Goal: Information Seeking & Learning: Find specific fact

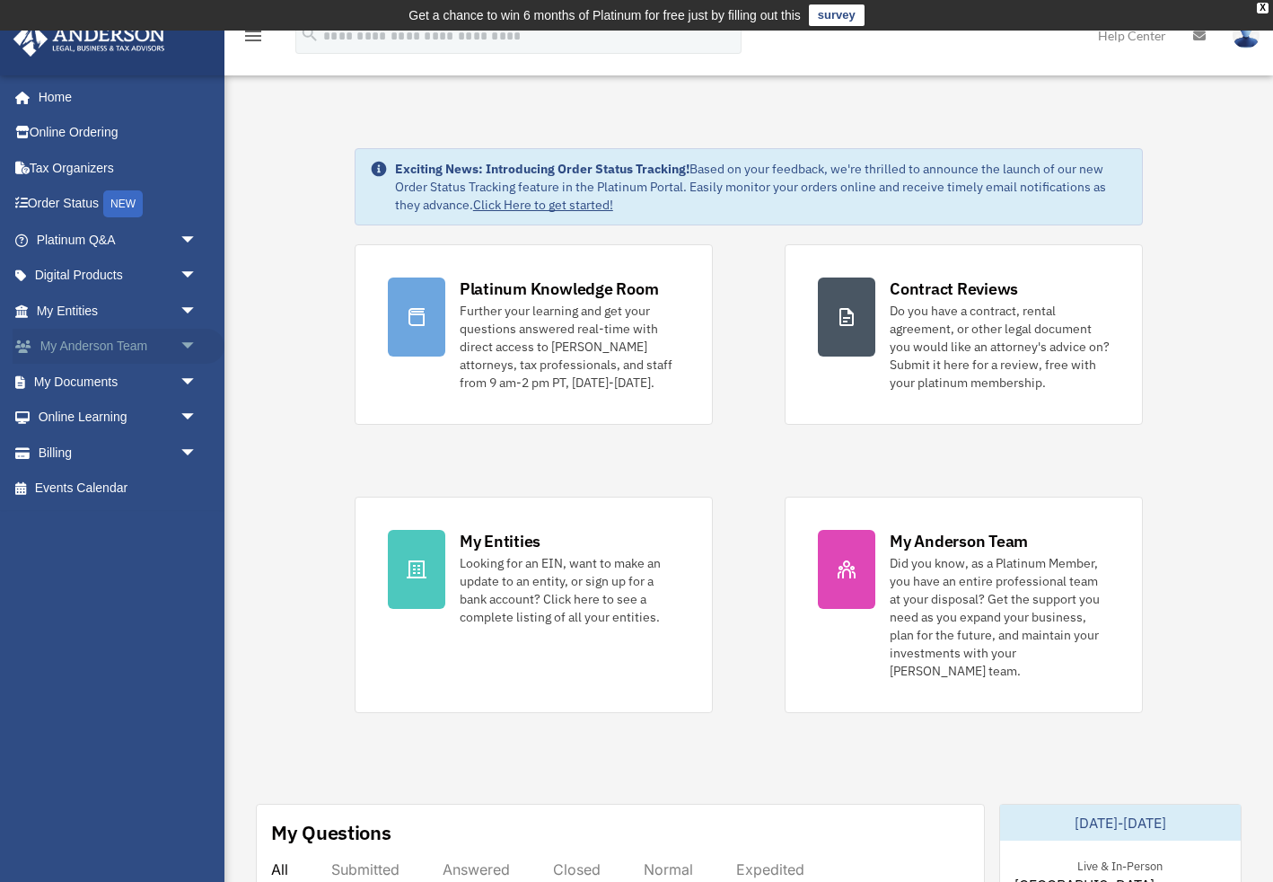
click at [189, 346] on span "arrow_drop_down" at bounding box center [198, 347] width 36 height 37
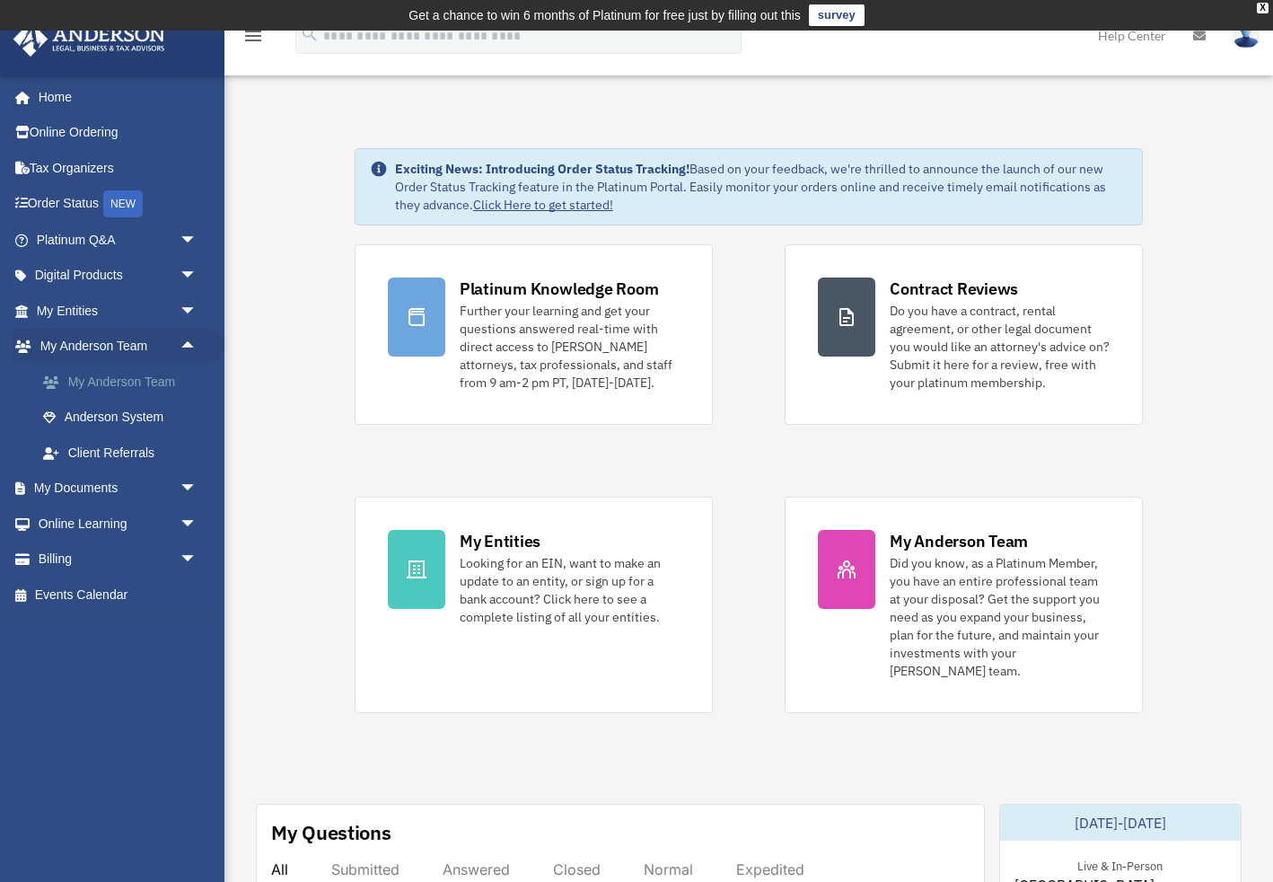
click at [140, 384] on link "My Anderson Team" at bounding box center [124, 382] width 199 height 36
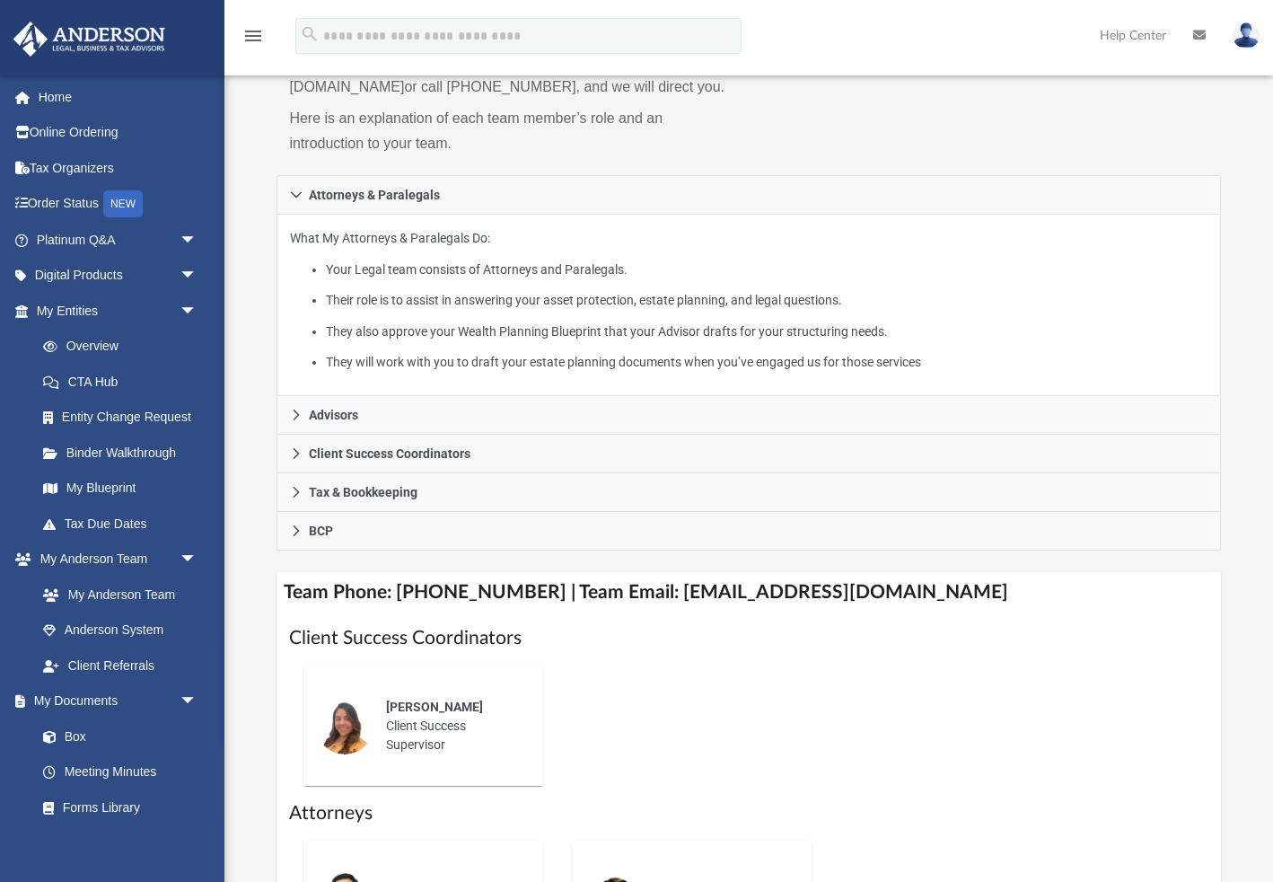
scroll to position [222, 0]
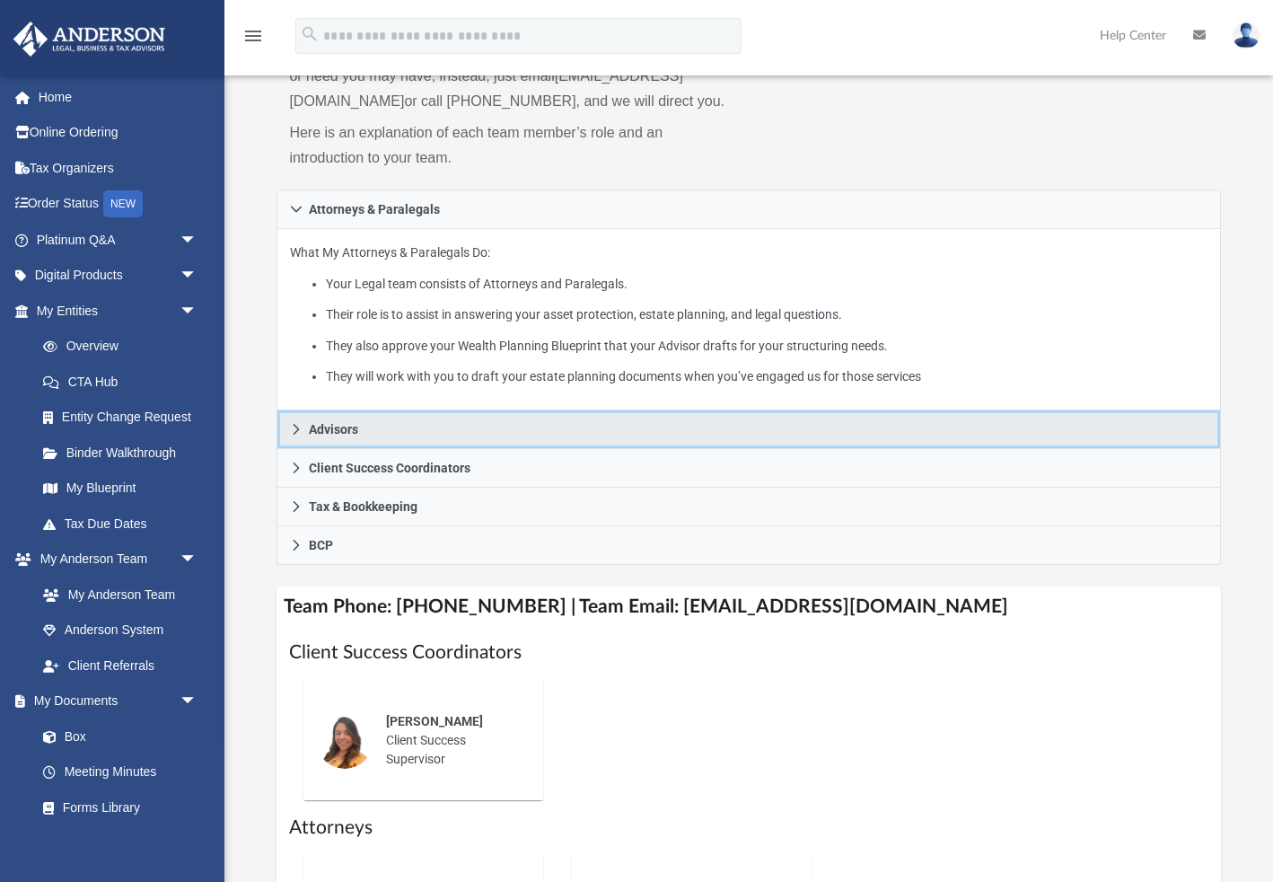
click at [323, 435] on span "Advisors" at bounding box center [333, 429] width 49 height 13
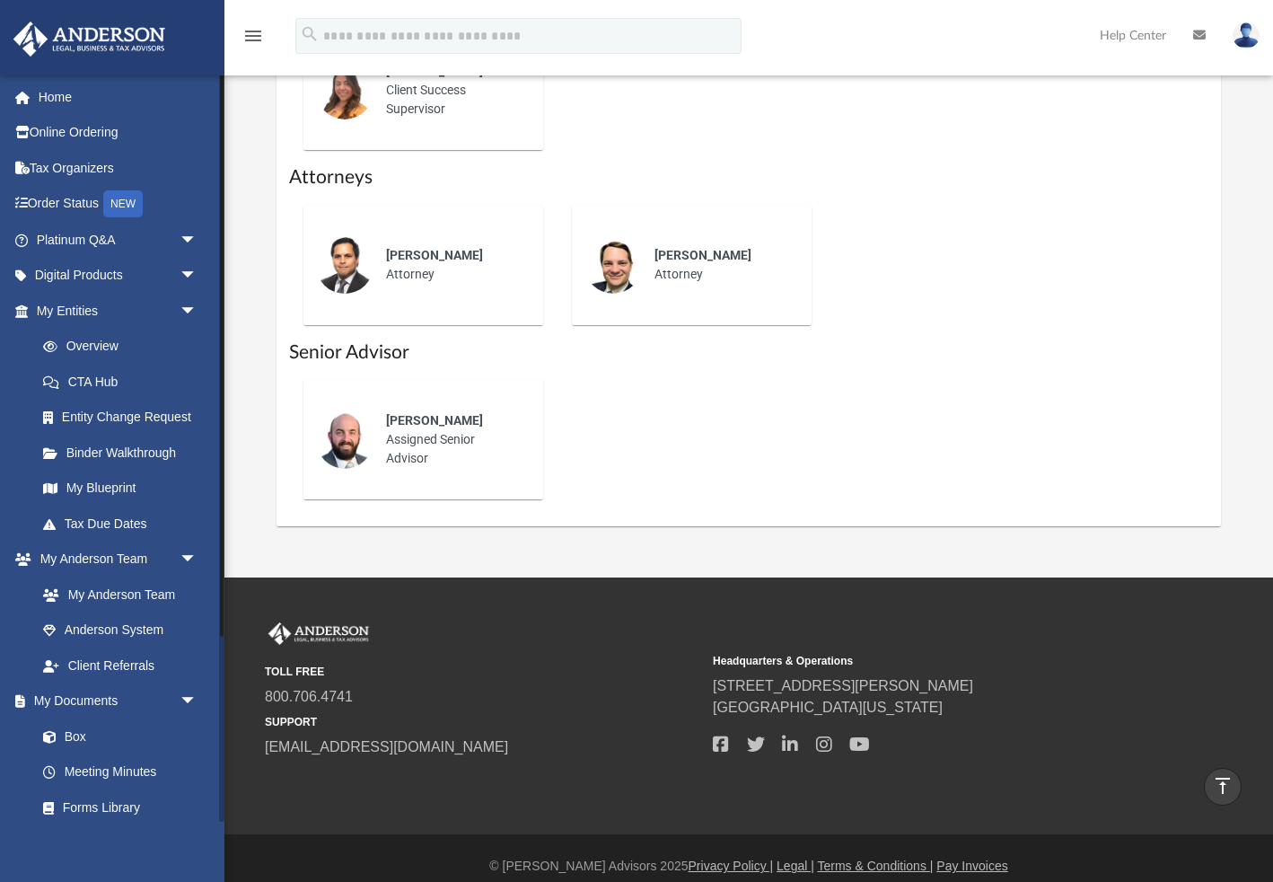
scroll to position [0, 0]
click at [69, 134] on link "Online Ordering" at bounding box center [119, 133] width 212 height 36
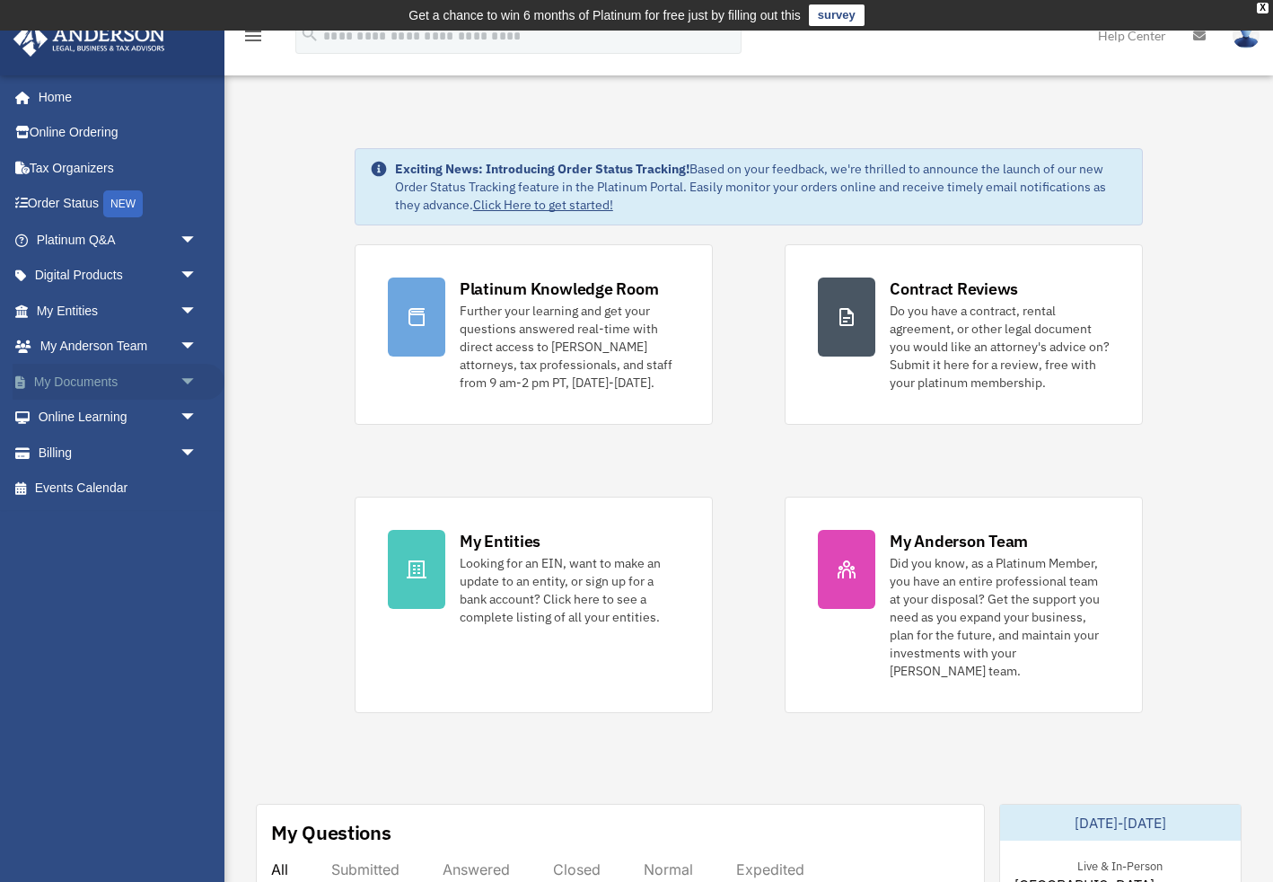
click at [184, 376] on span "arrow_drop_down" at bounding box center [198, 382] width 36 height 37
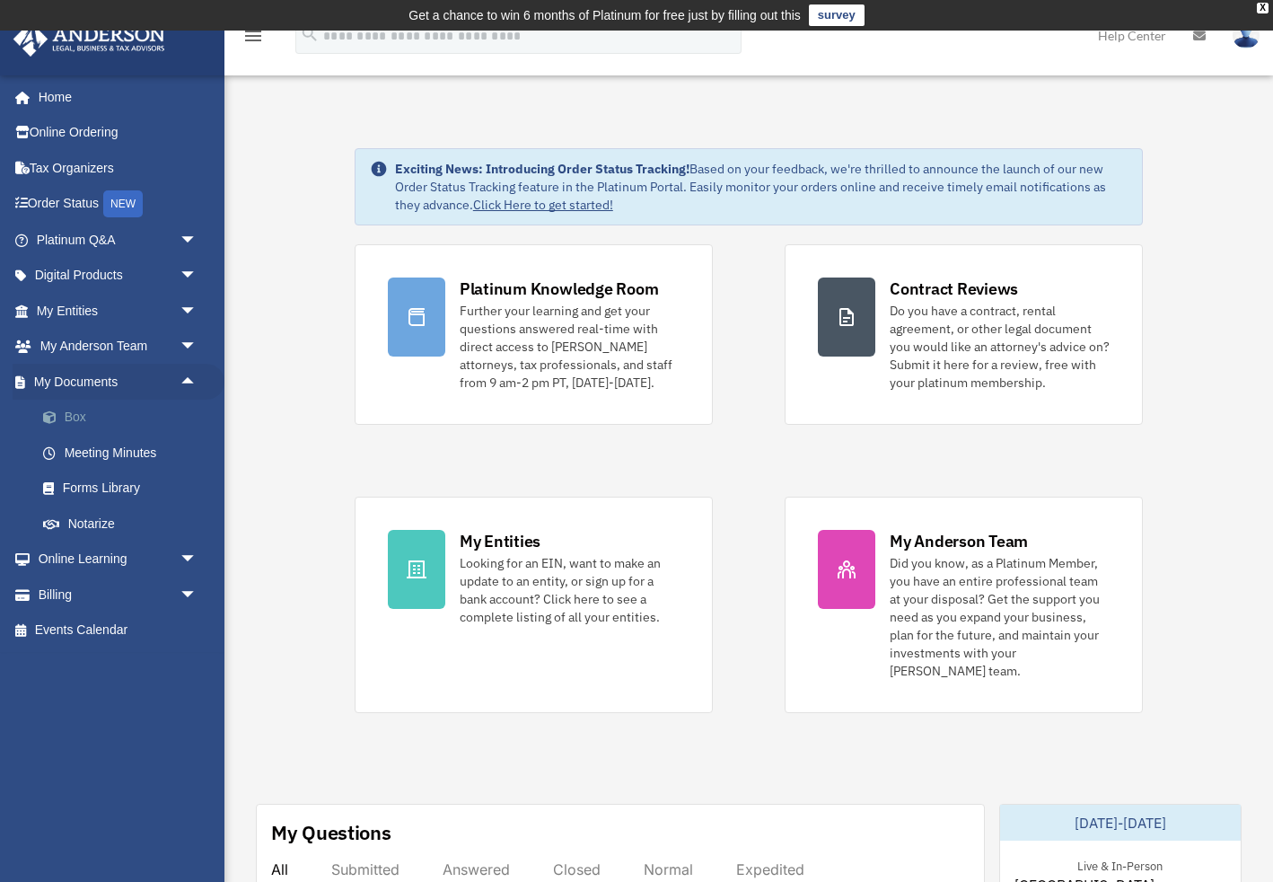
click at [59, 415] on span at bounding box center [59, 417] width 12 height 13
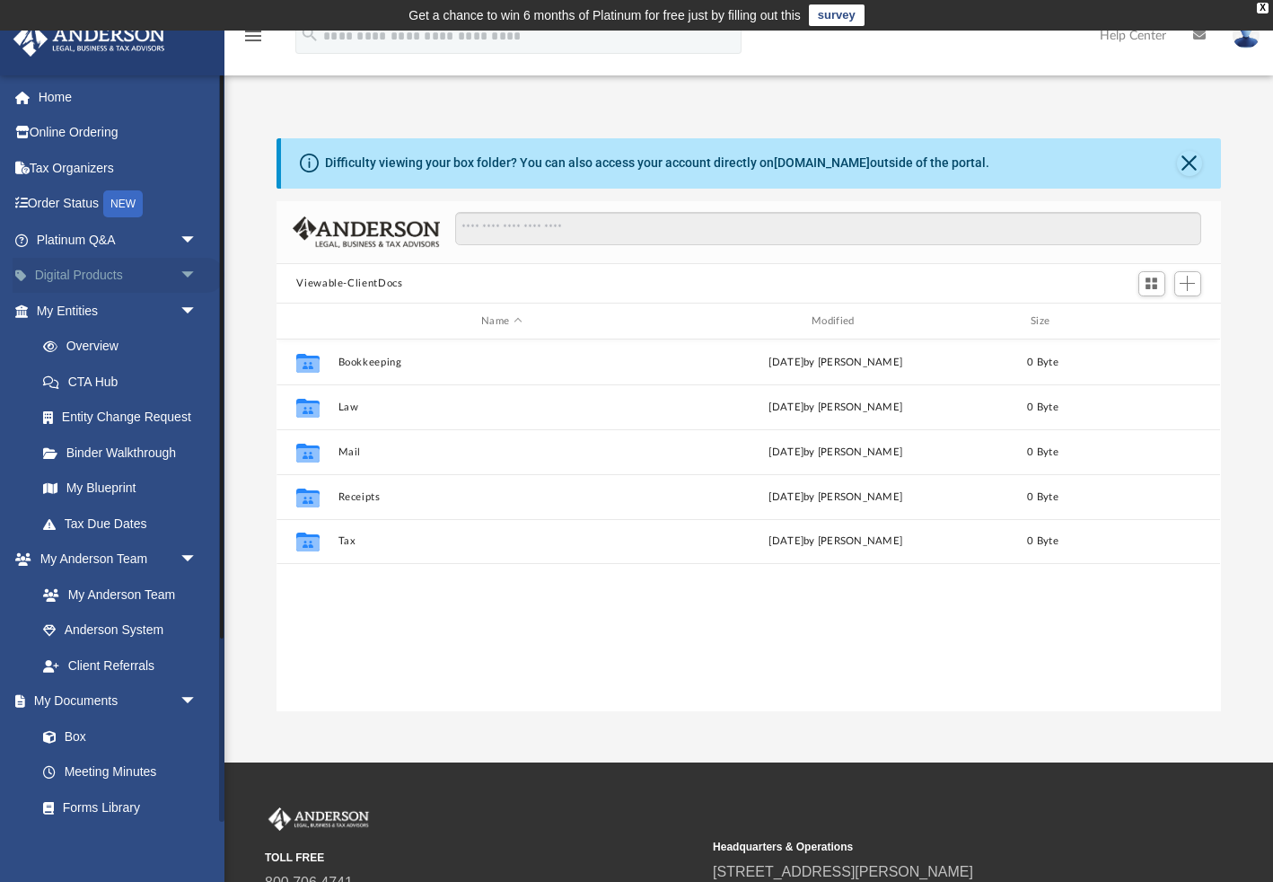
click at [181, 267] on span "arrow_drop_down" at bounding box center [198, 276] width 36 height 37
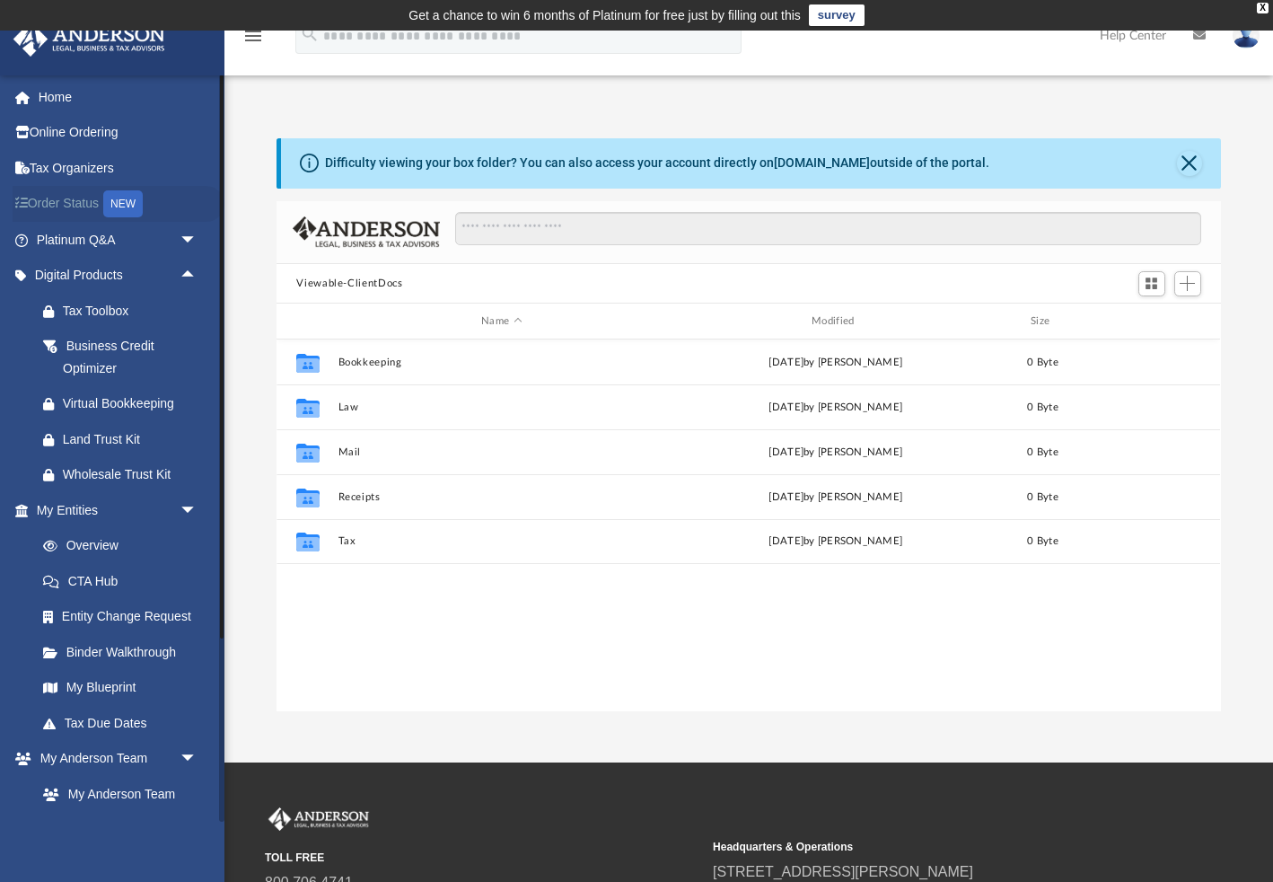
click at [127, 194] on div "NEW" at bounding box center [122, 203] width 39 height 27
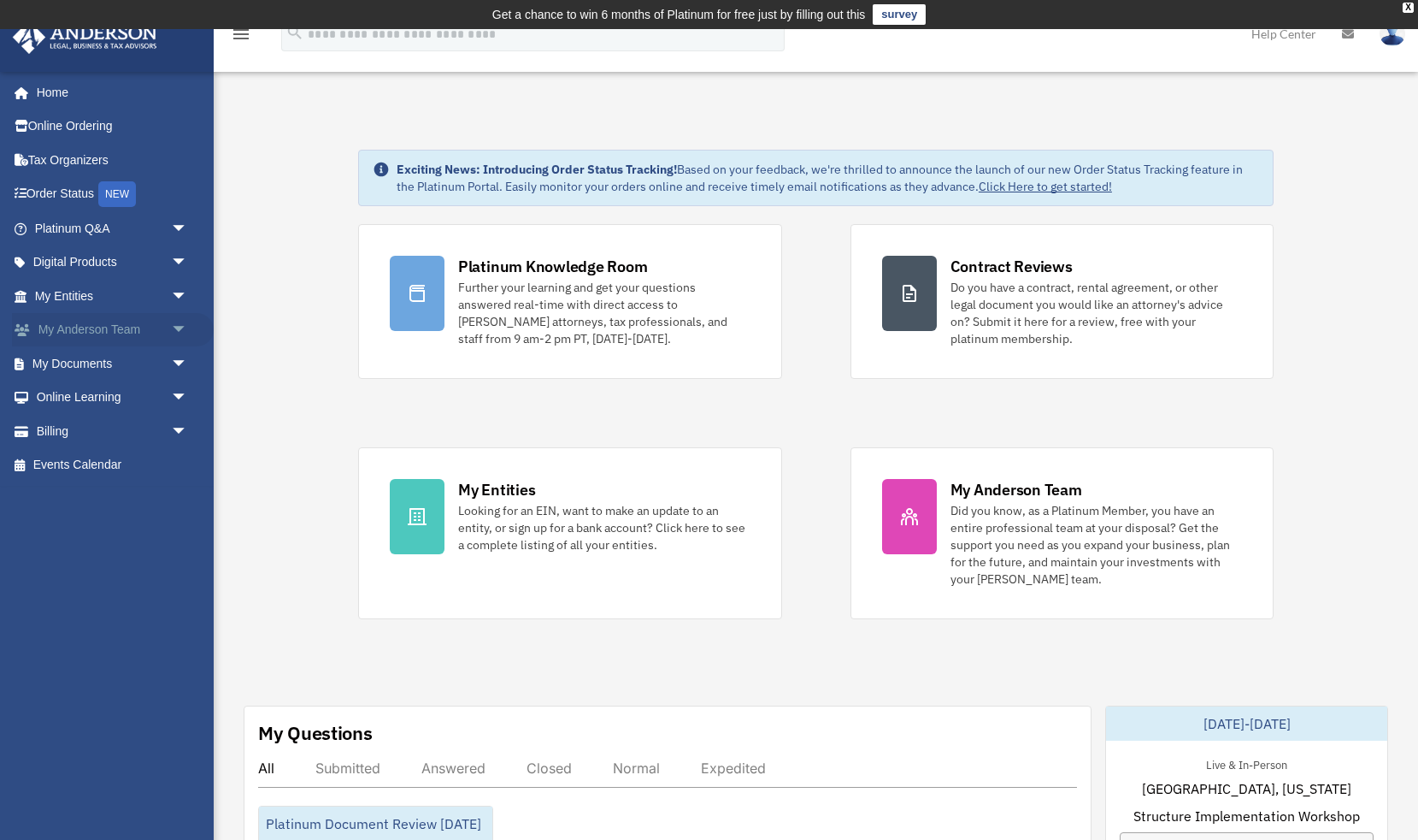
click at [211, 333] on link "My Anderson Team arrow_drop_down" at bounding box center [113, 330] width 202 height 34
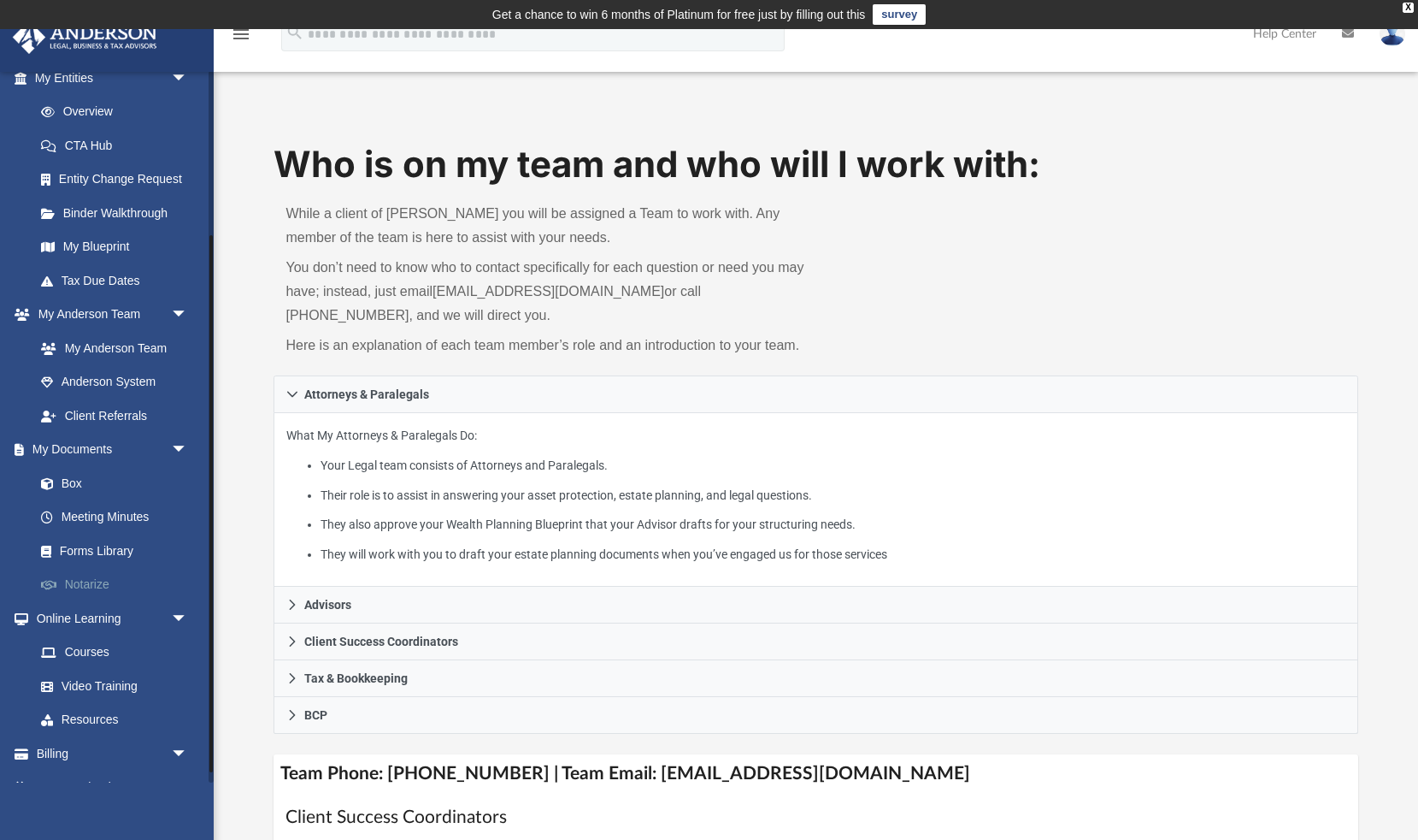
scroll to position [223, 0]
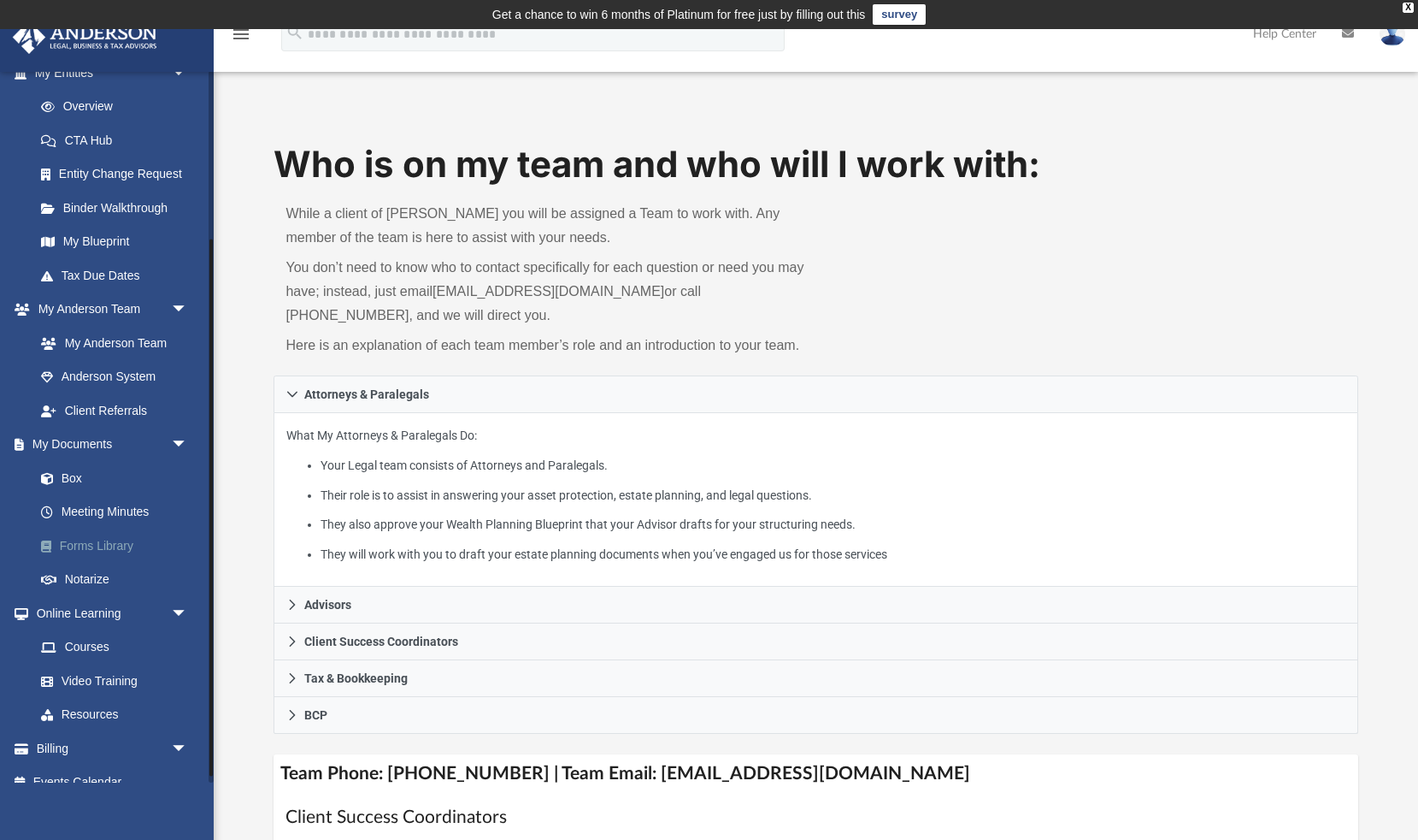
click at [113, 537] on link "Forms Library" at bounding box center [118, 546] width 190 height 34
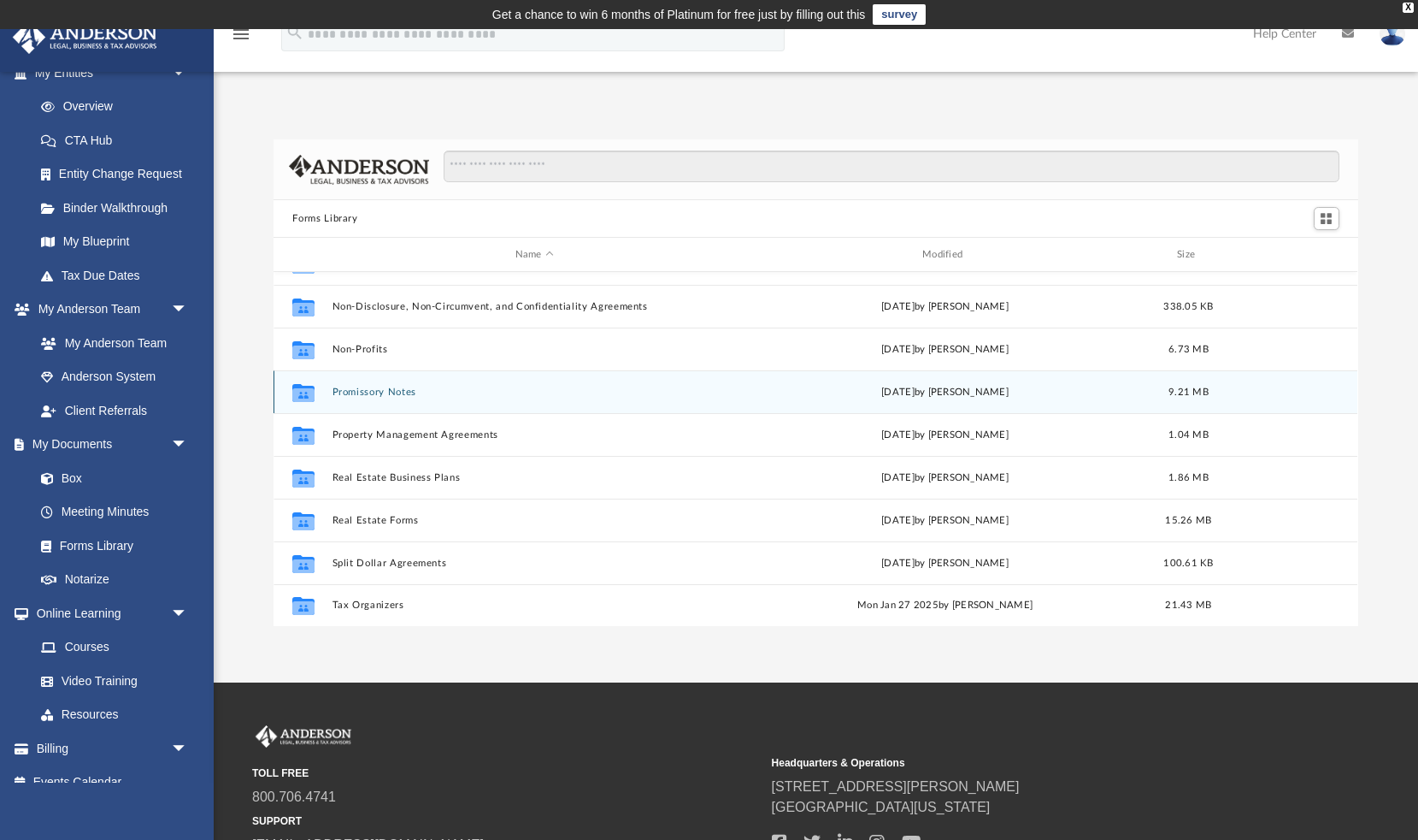
scroll to position [928, 0]
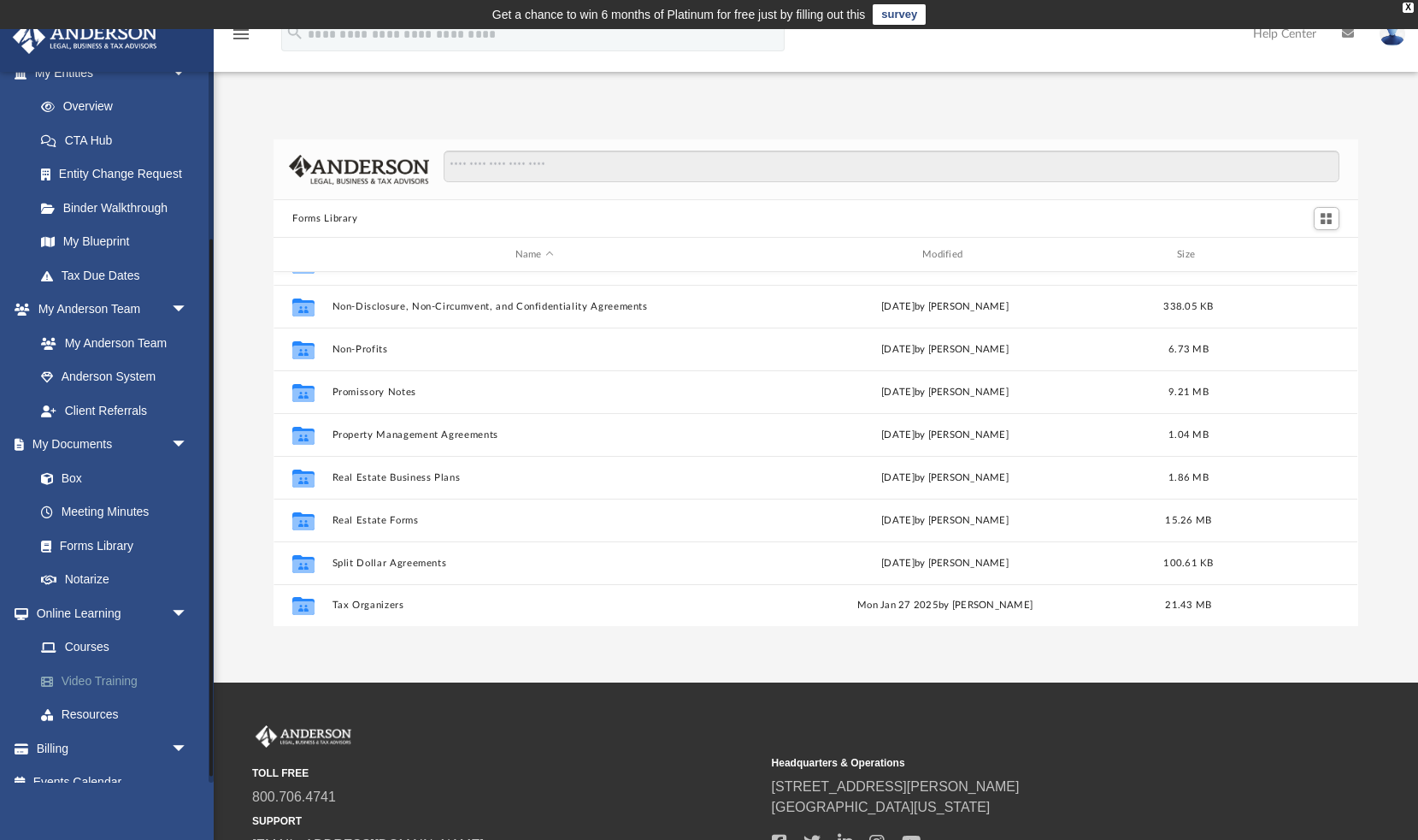
click at [81, 676] on link "Video Training" at bounding box center [118, 681] width 190 height 34
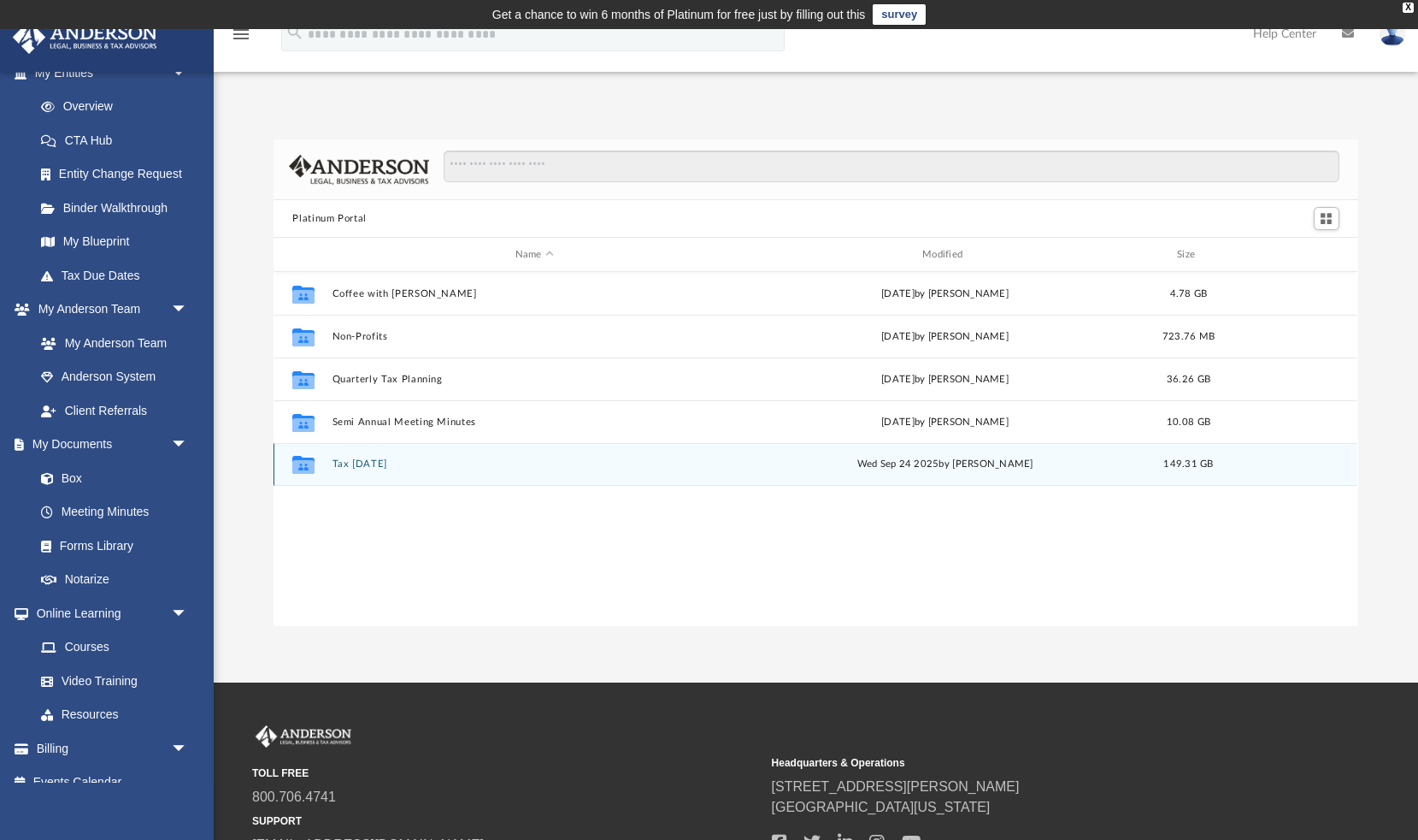
click at [304, 464] on icon "grid" at bounding box center [303, 467] width 22 height 13
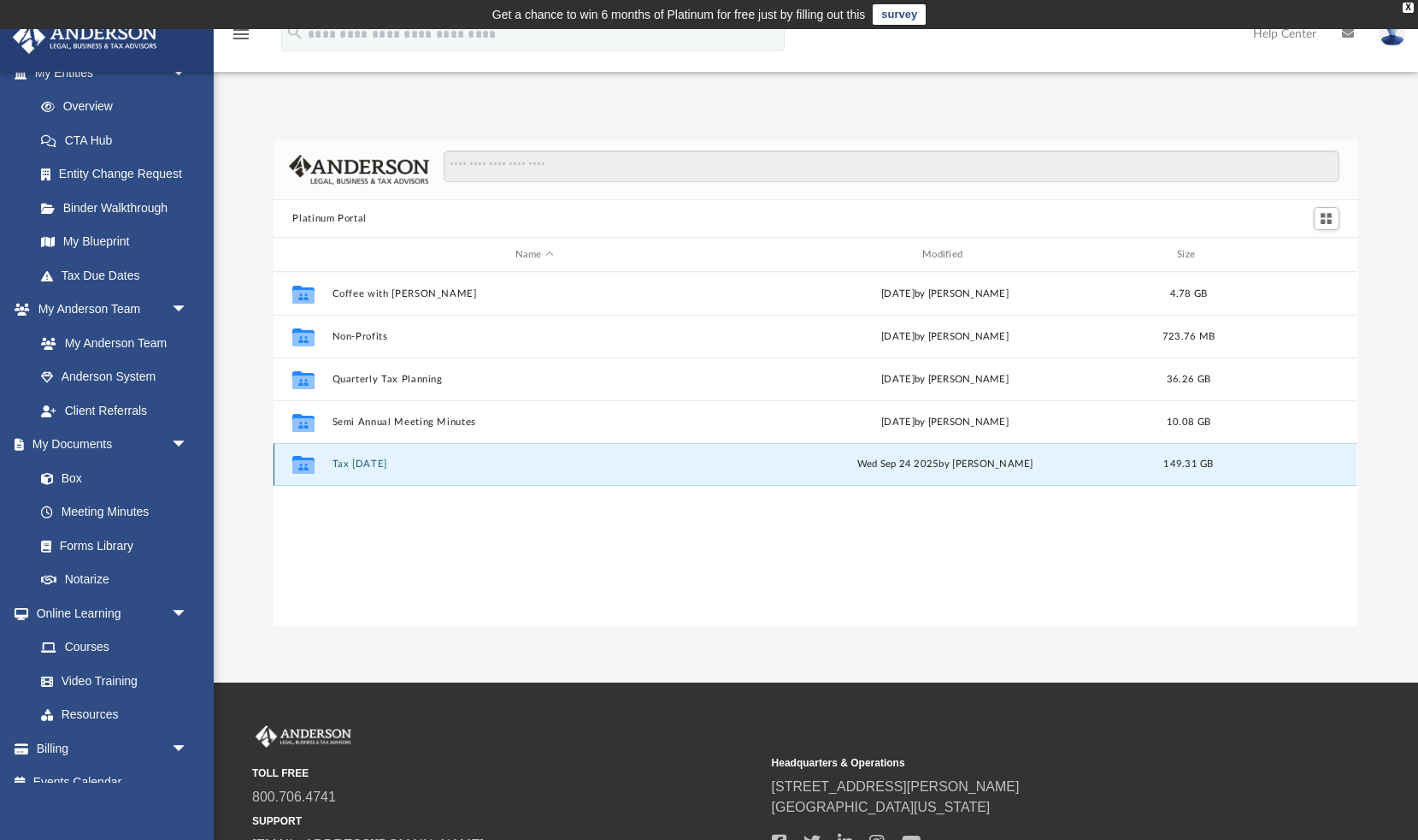
click at [304, 464] on icon "grid" at bounding box center [303, 467] width 22 height 13
click at [367, 465] on button "Tax Tuesday" at bounding box center [534, 464] width 404 height 11
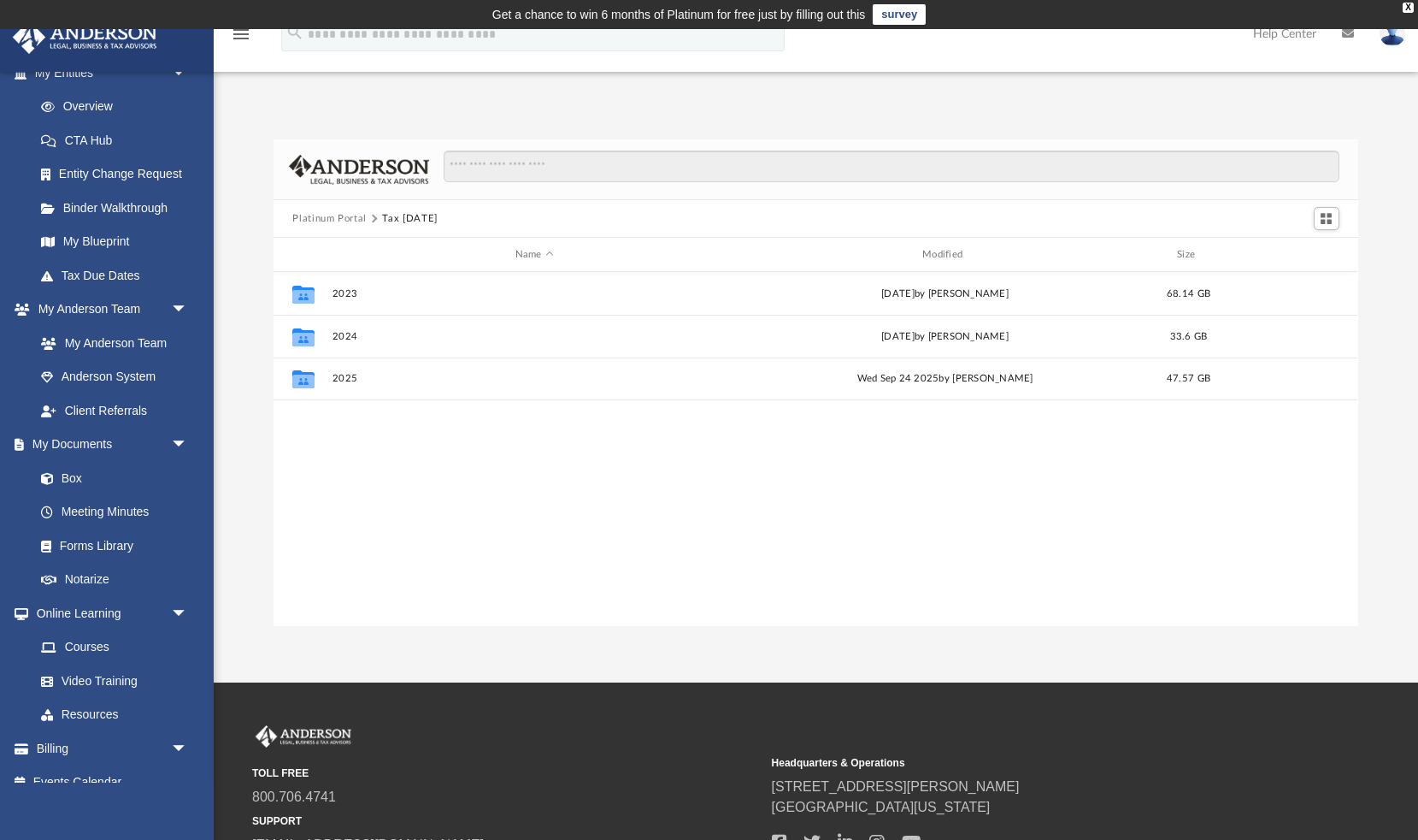
click at [328, 217] on button "Platinum Portal" at bounding box center [330, 219] width 74 height 15
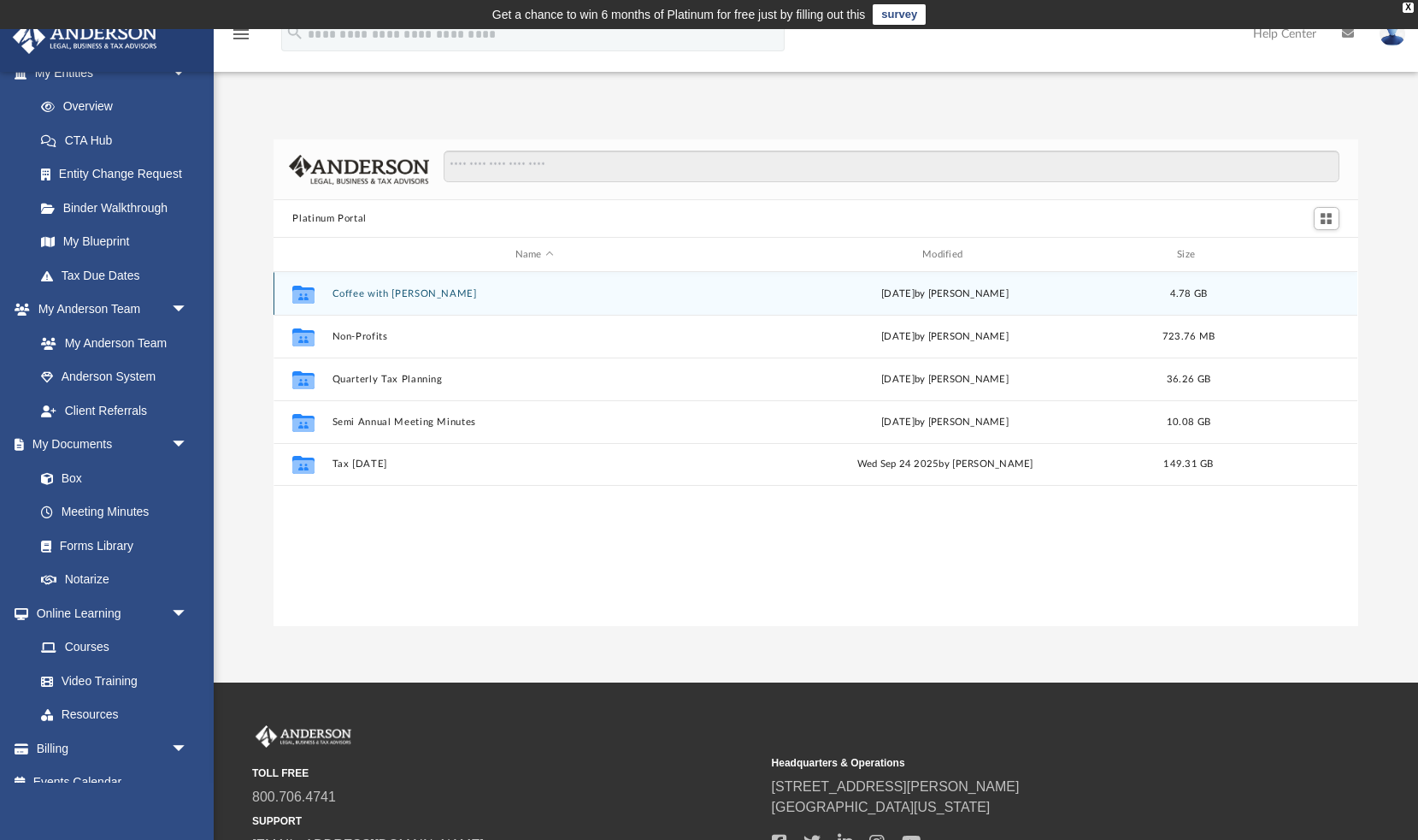
click at [370, 292] on button "Coffee with Carl" at bounding box center [534, 294] width 404 height 11
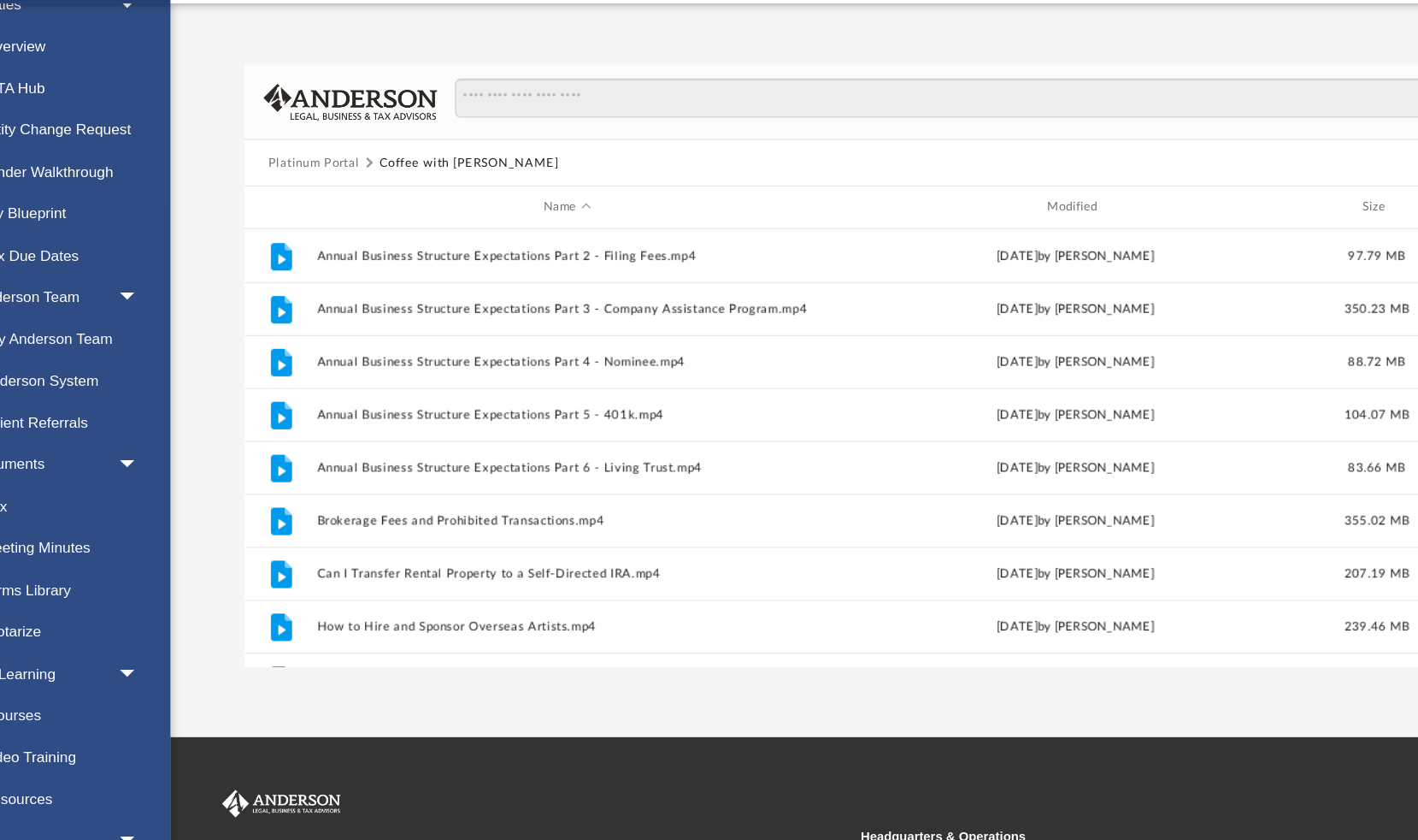
click at [292, 193] on button "Platinum Portal" at bounding box center [330, 201] width 74 height 15
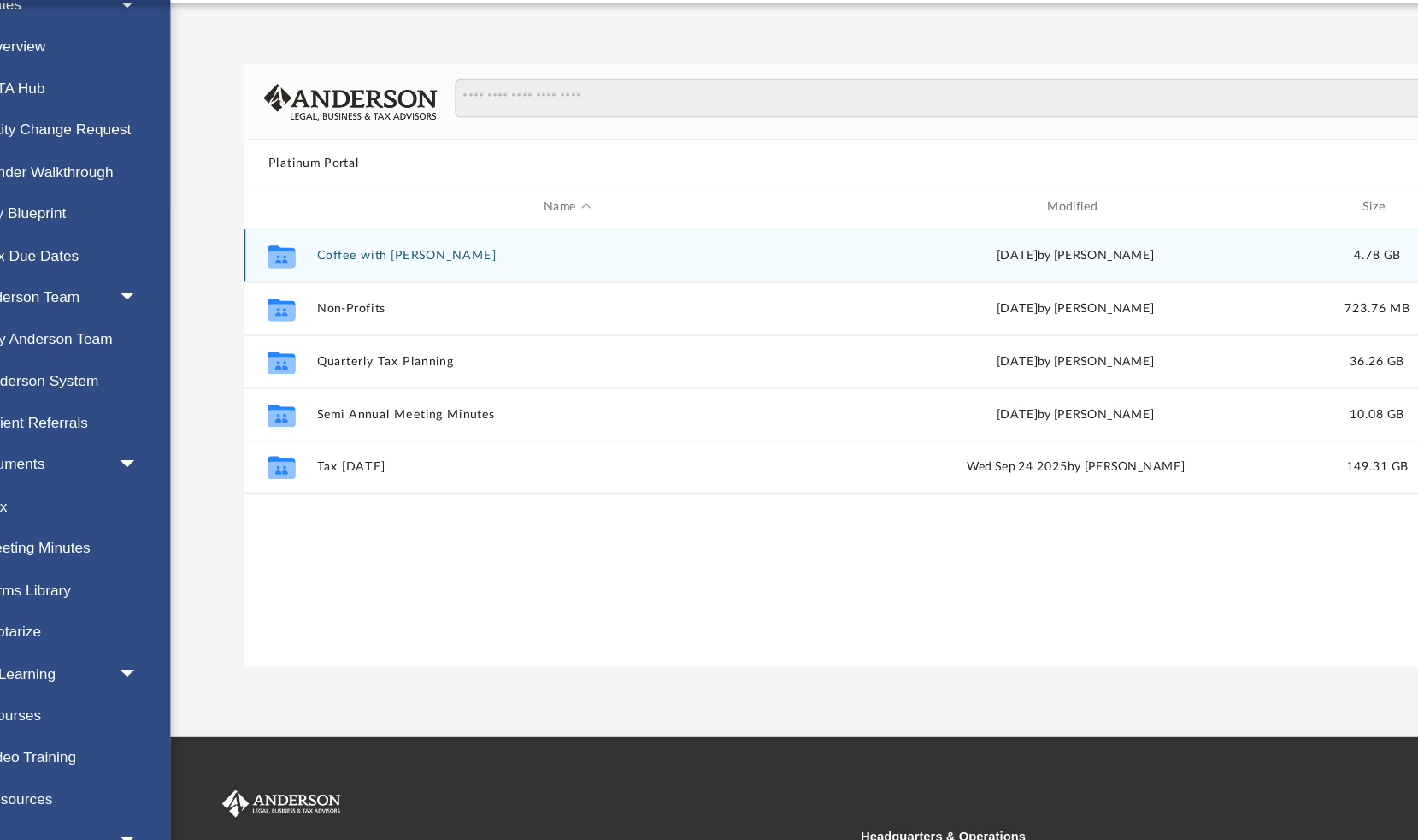
scroll to position [39, 0]
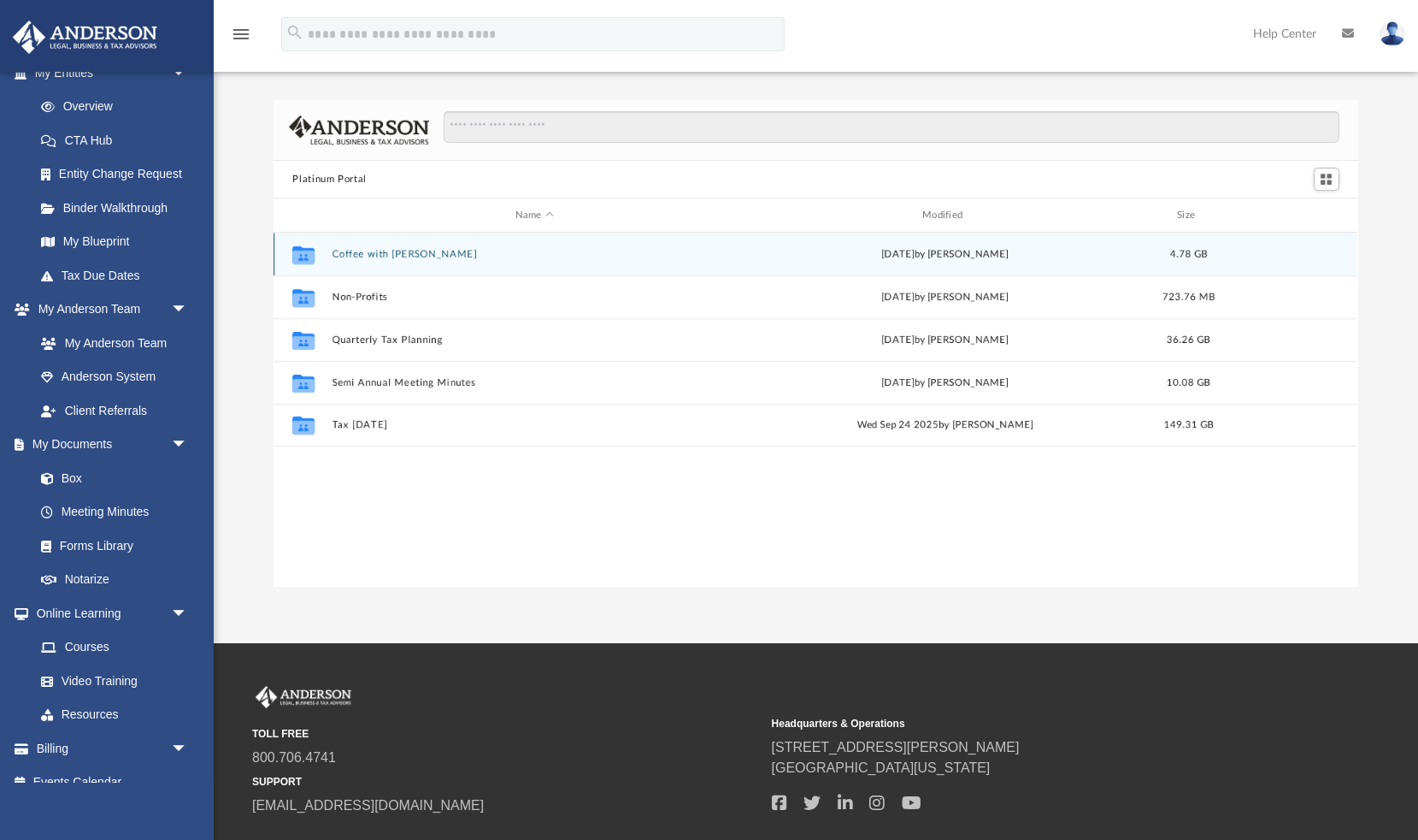
click at [367, 250] on button "Coffee with Carl" at bounding box center [534, 254] width 404 height 11
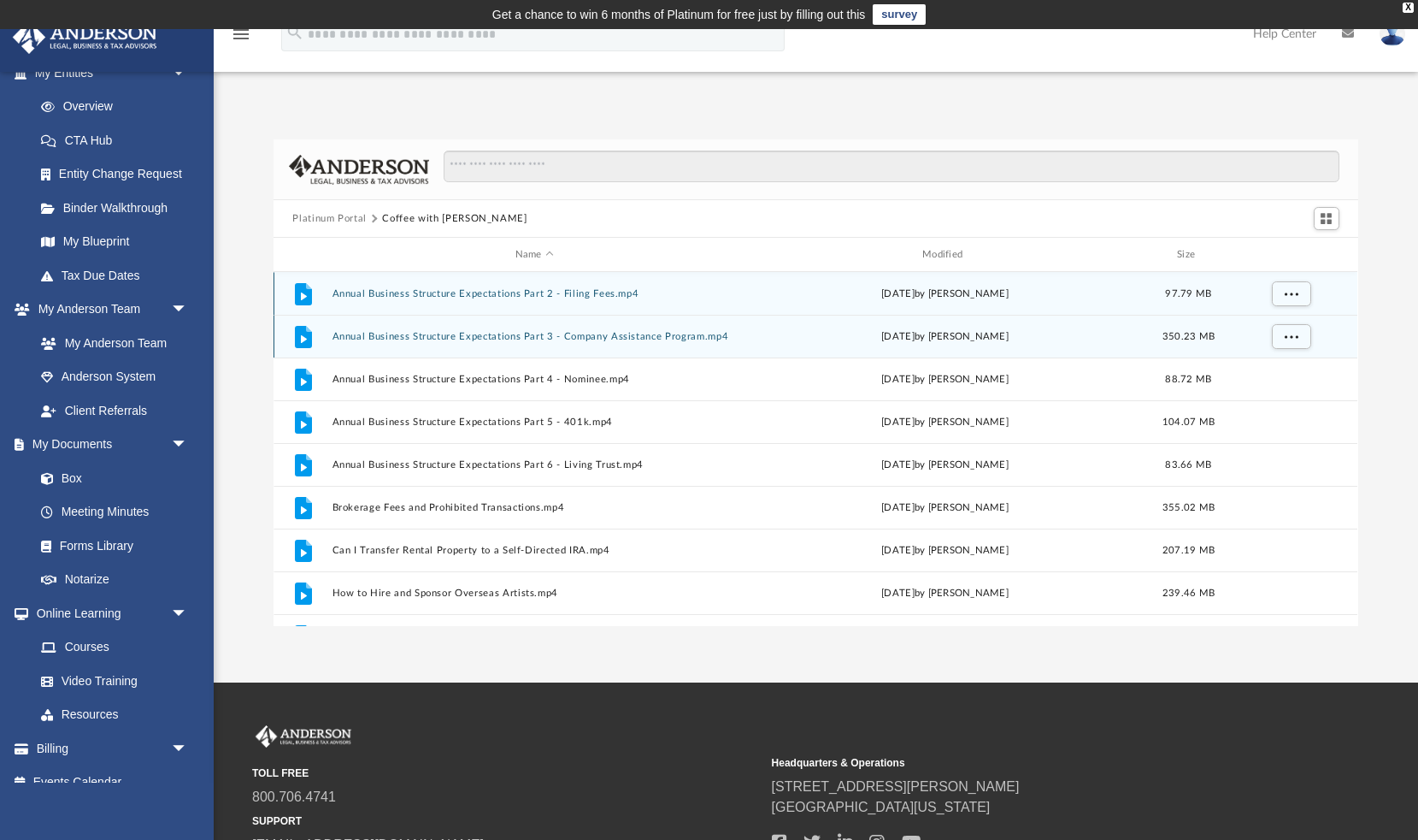
scroll to position [0, 0]
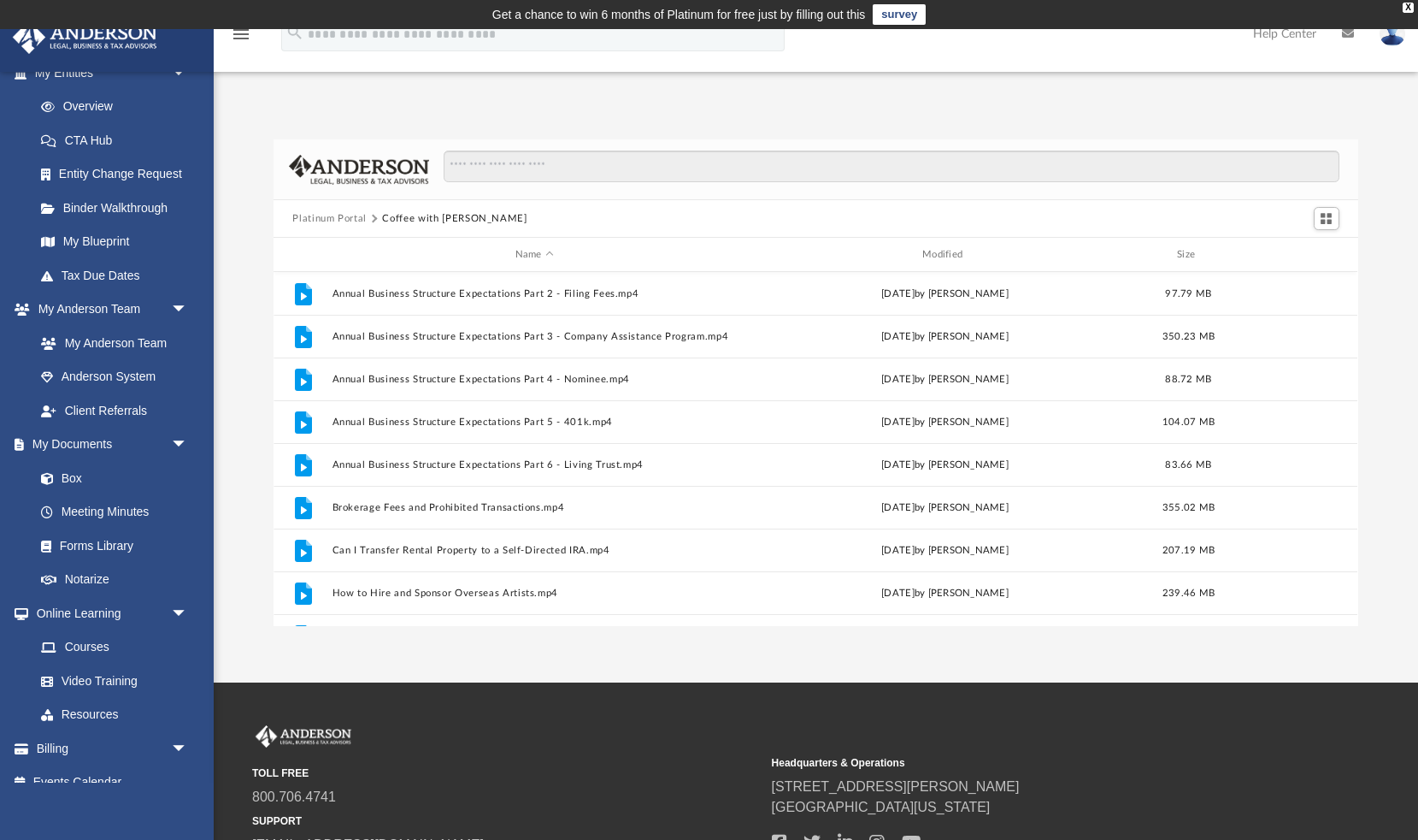
click at [346, 219] on button "Platinum Portal" at bounding box center [330, 219] width 74 height 15
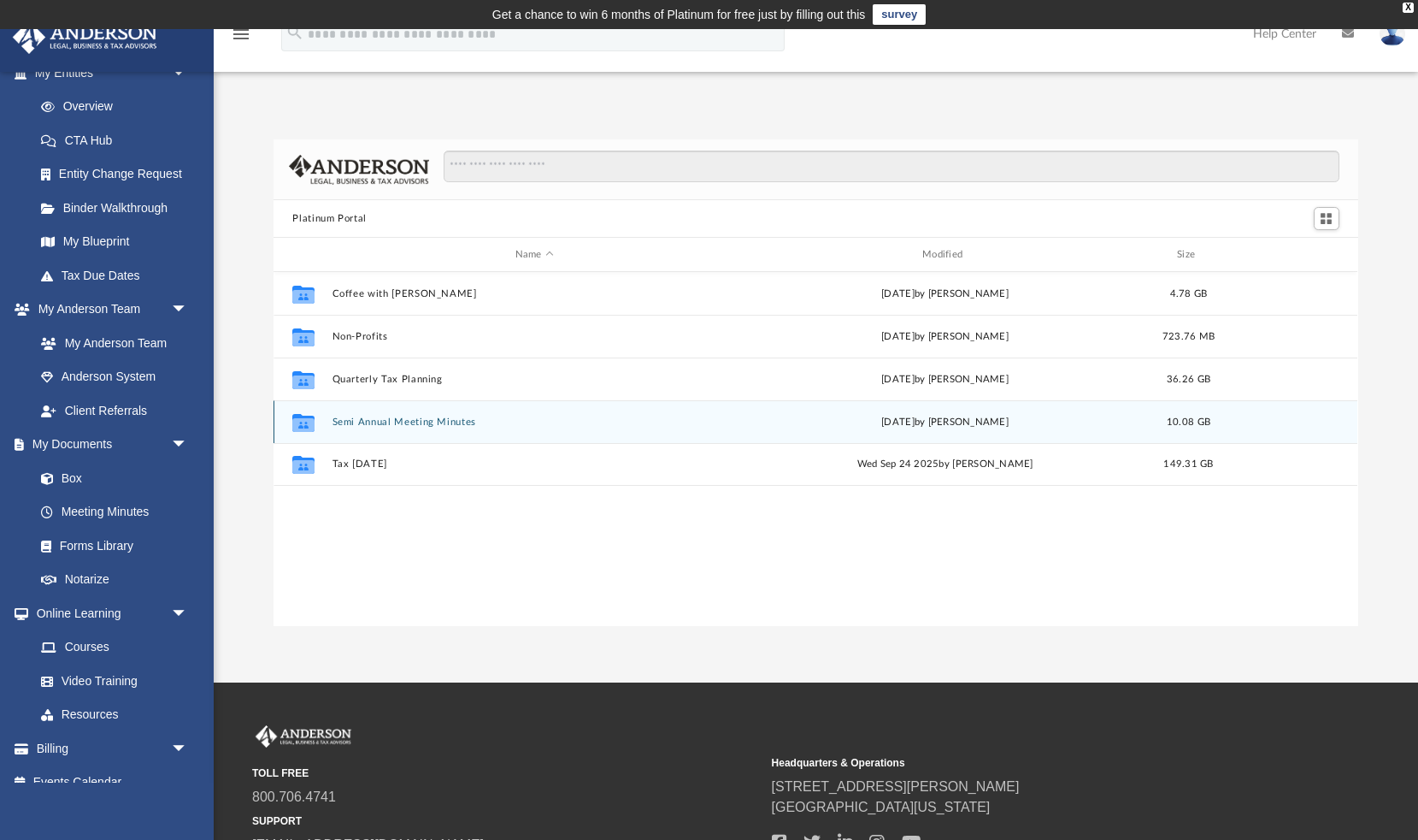
click at [366, 426] on button "Semi Annual Meeting Minutes" at bounding box center [534, 422] width 404 height 11
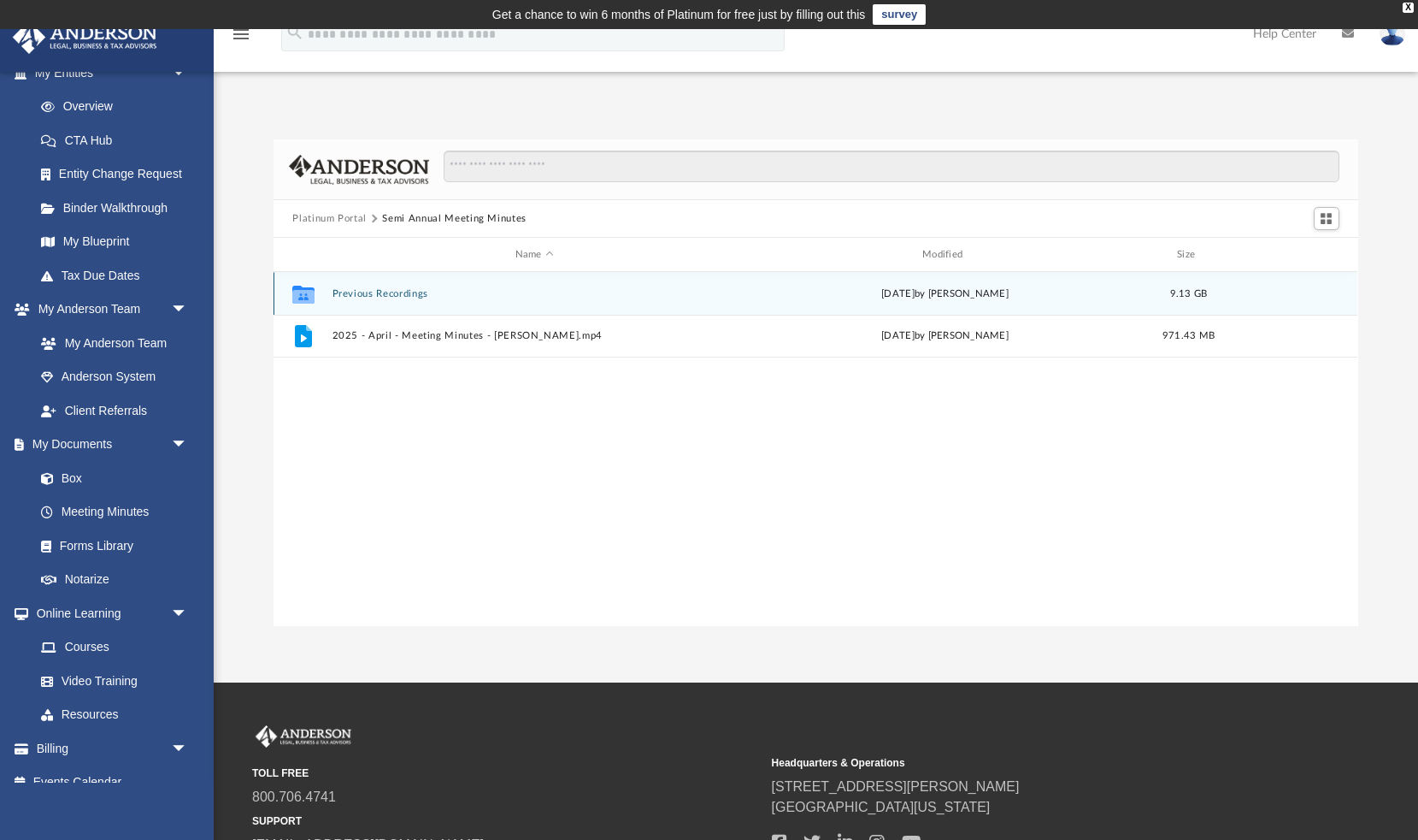
click at [370, 291] on button "Previous Recordings" at bounding box center [534, 294] width 404 height 11
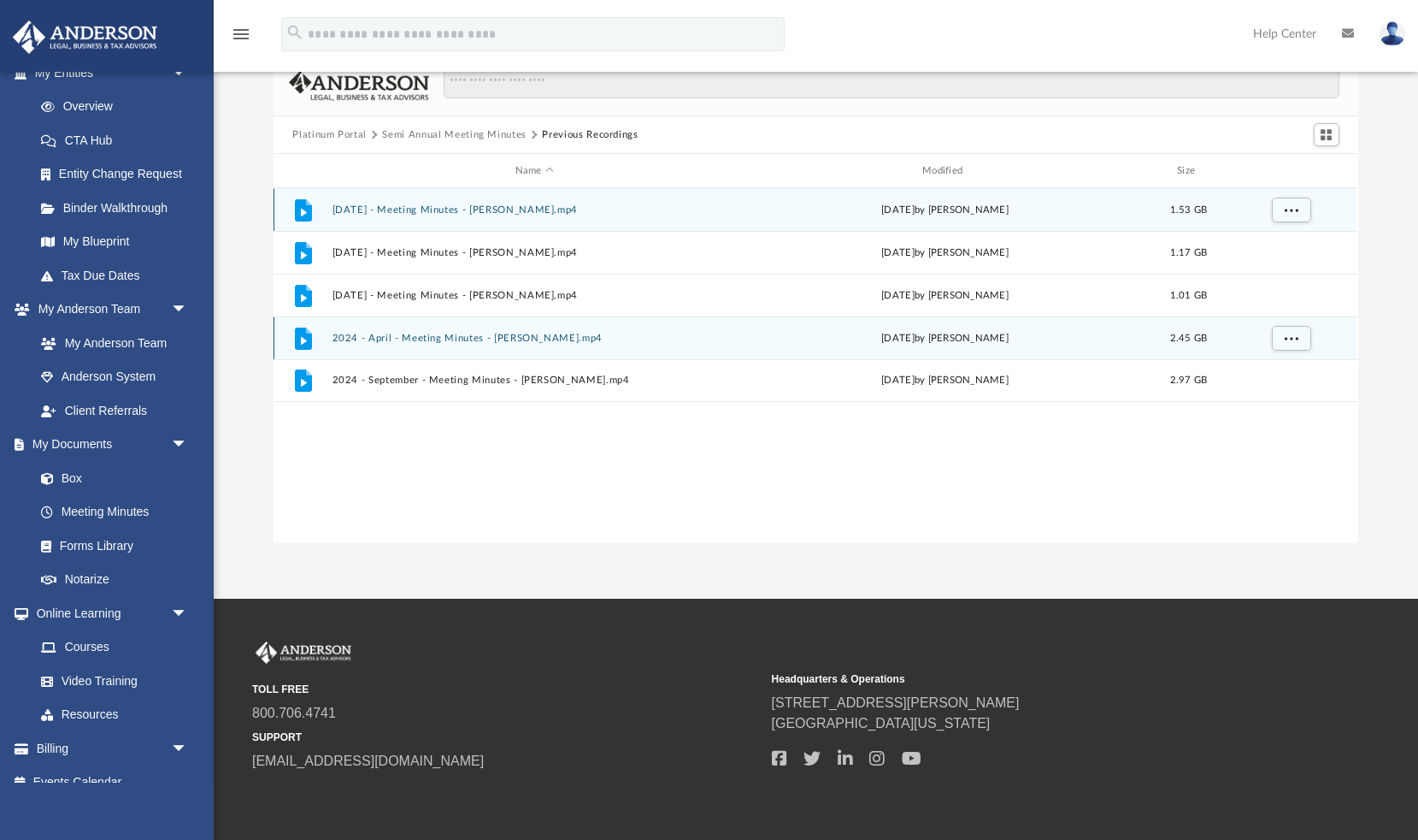
scroll to position [88, 0]
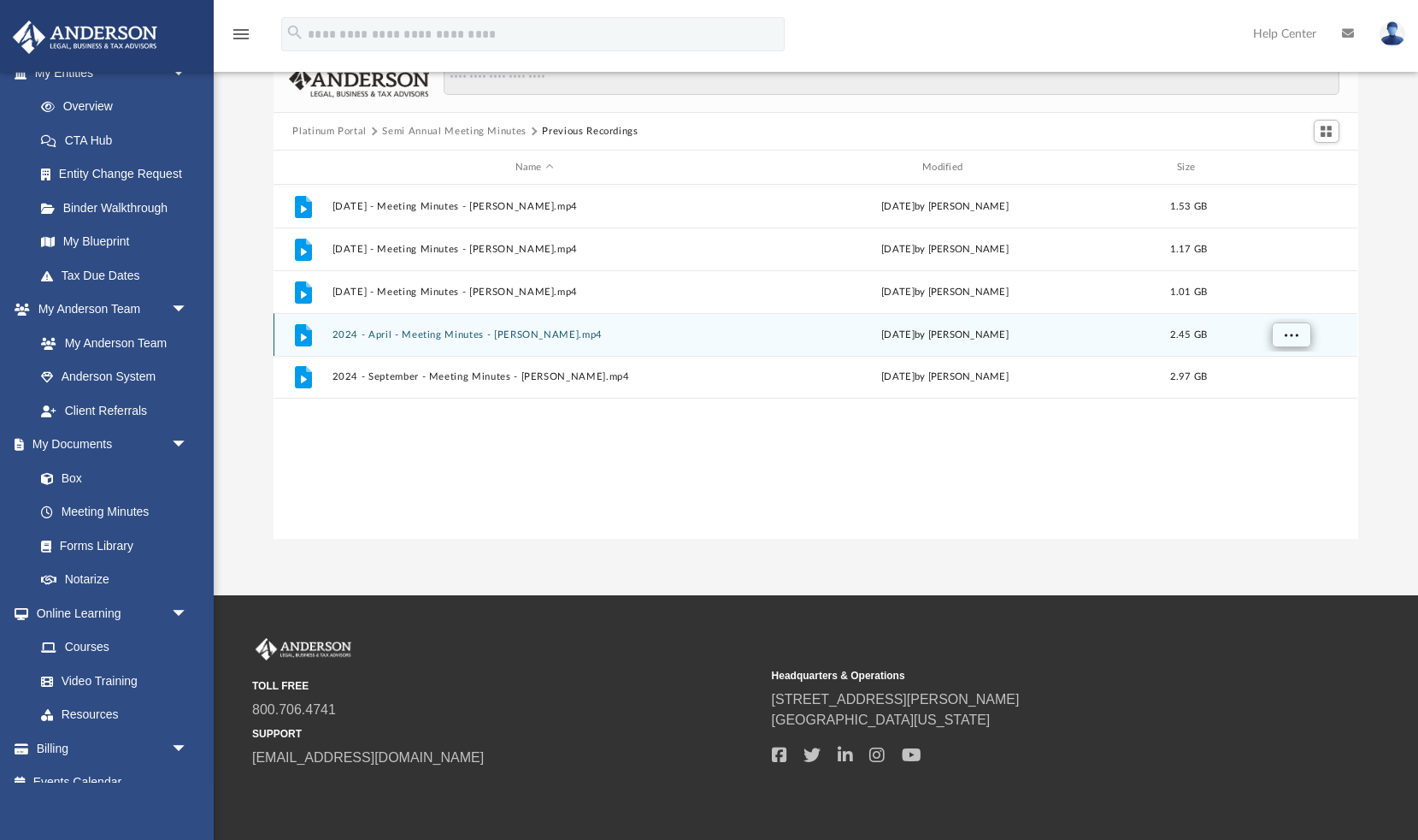
click at [1296, 342] on button "More options" at bounding box center [1291, 334] width 39 height 26
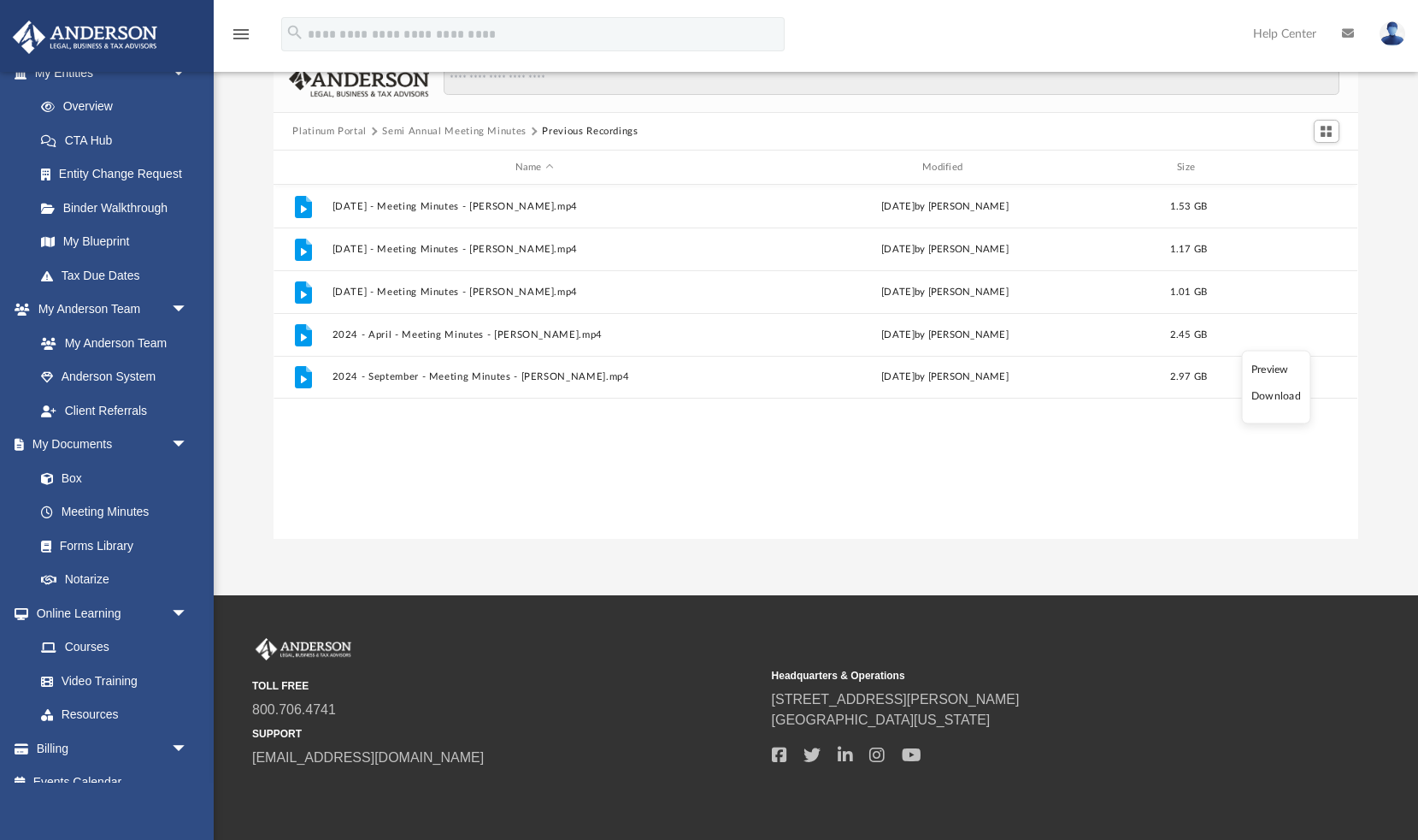
click at [1081, 462] on div "File 2022 April - Meeting Minutes - Michael Bowman.mp4 Wed Aug 16 2023 by Matth…" at bounding box center [815, 362] width 1084 height 355
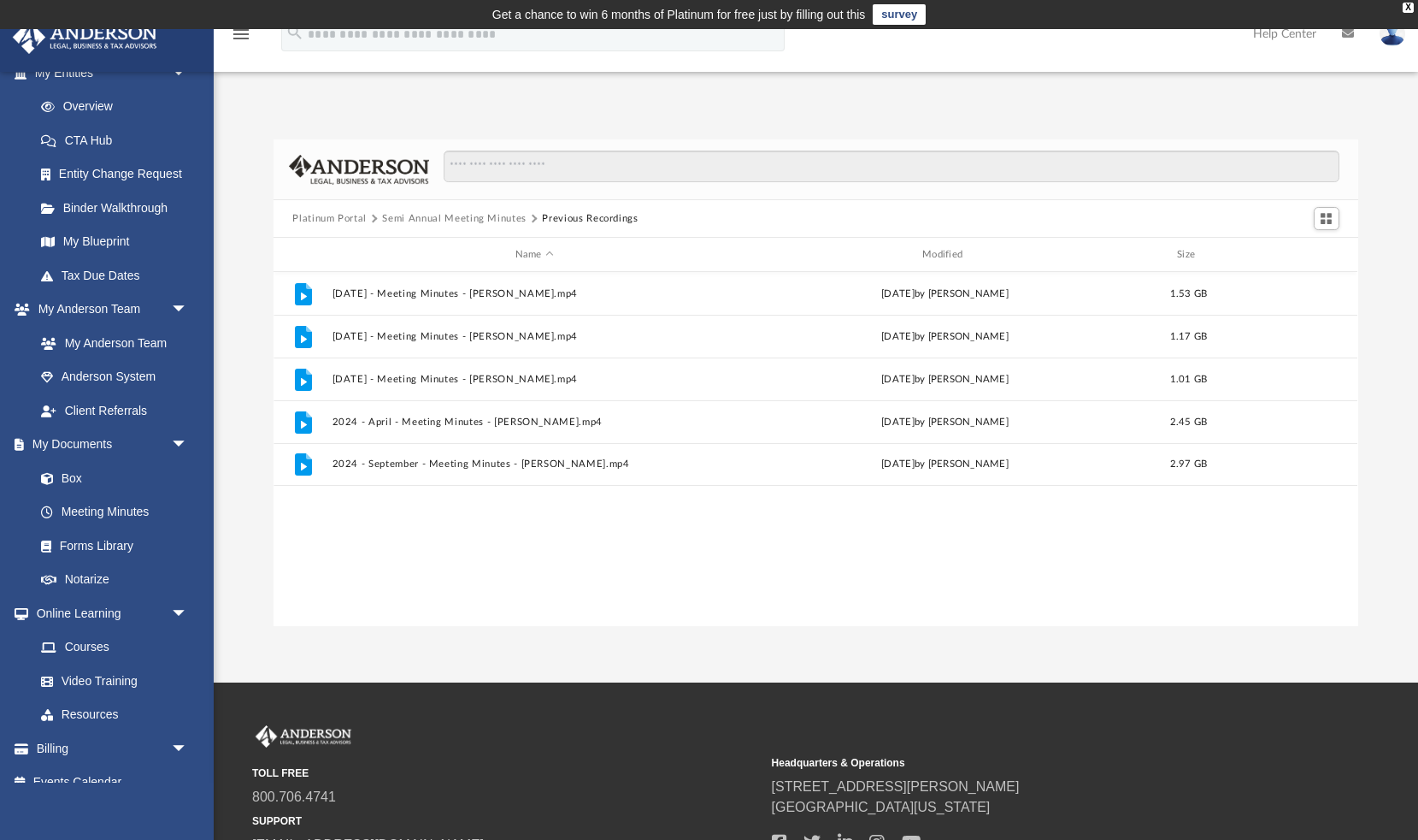
scroll to position [0, 0]
click at [89, 633] on link "Courses" at bounding box center [118, 648] width 190 height 34
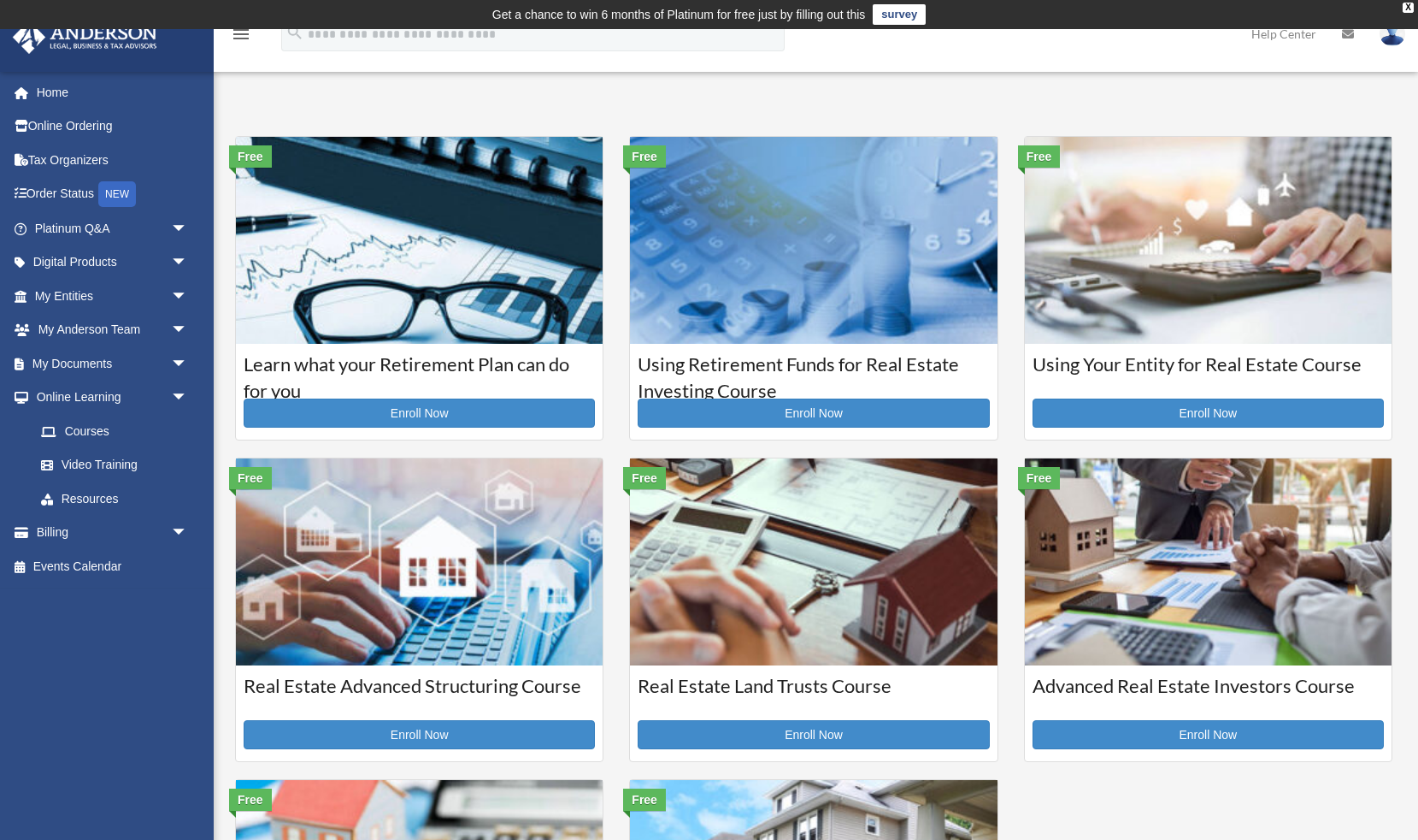
click at [517, 343] on img at bounding box center [419, 240] width 367 height 207
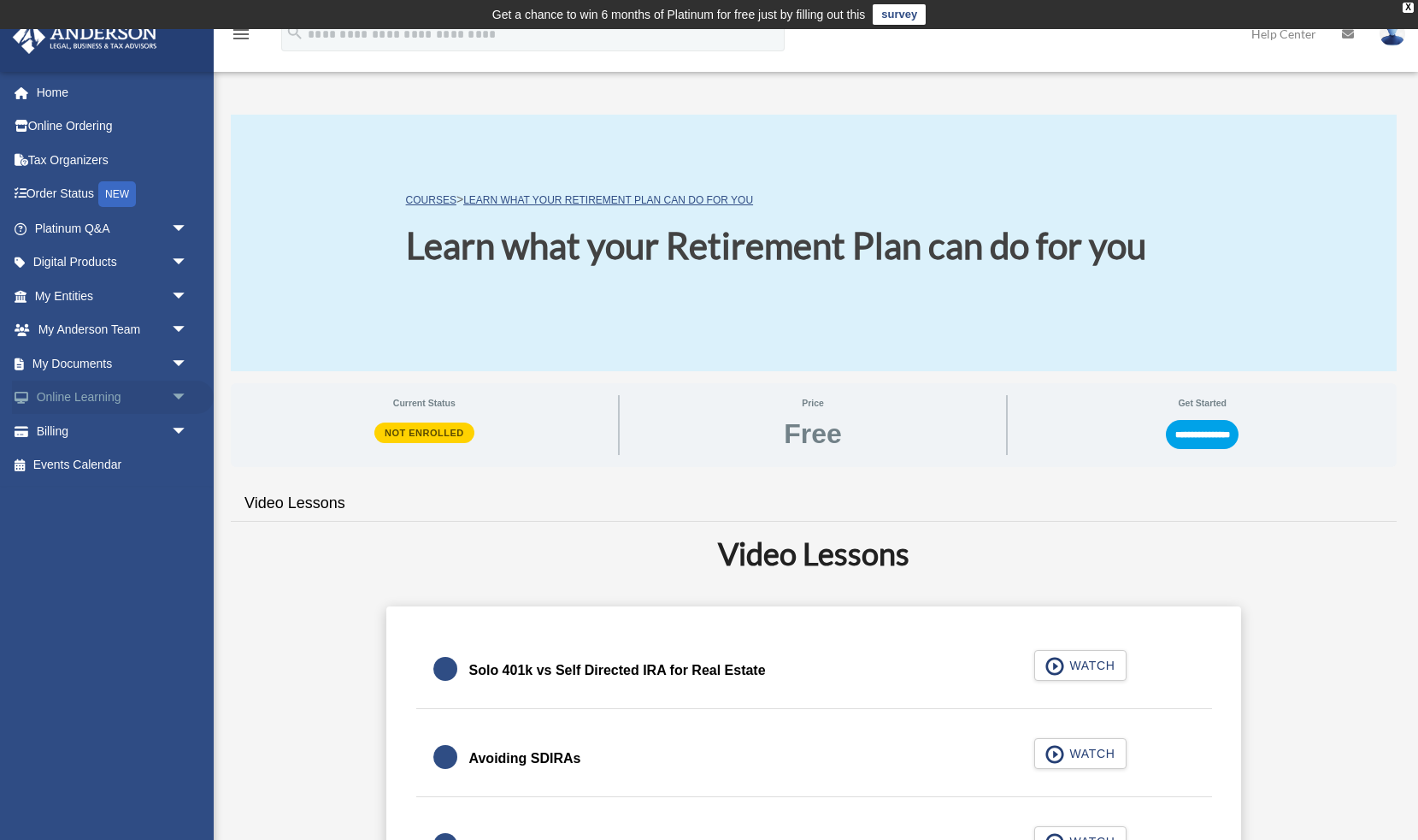
click at [88, 388] on link "Online Learning arrow_drop_down" at bounding box center [113, 397] width 202 height 34
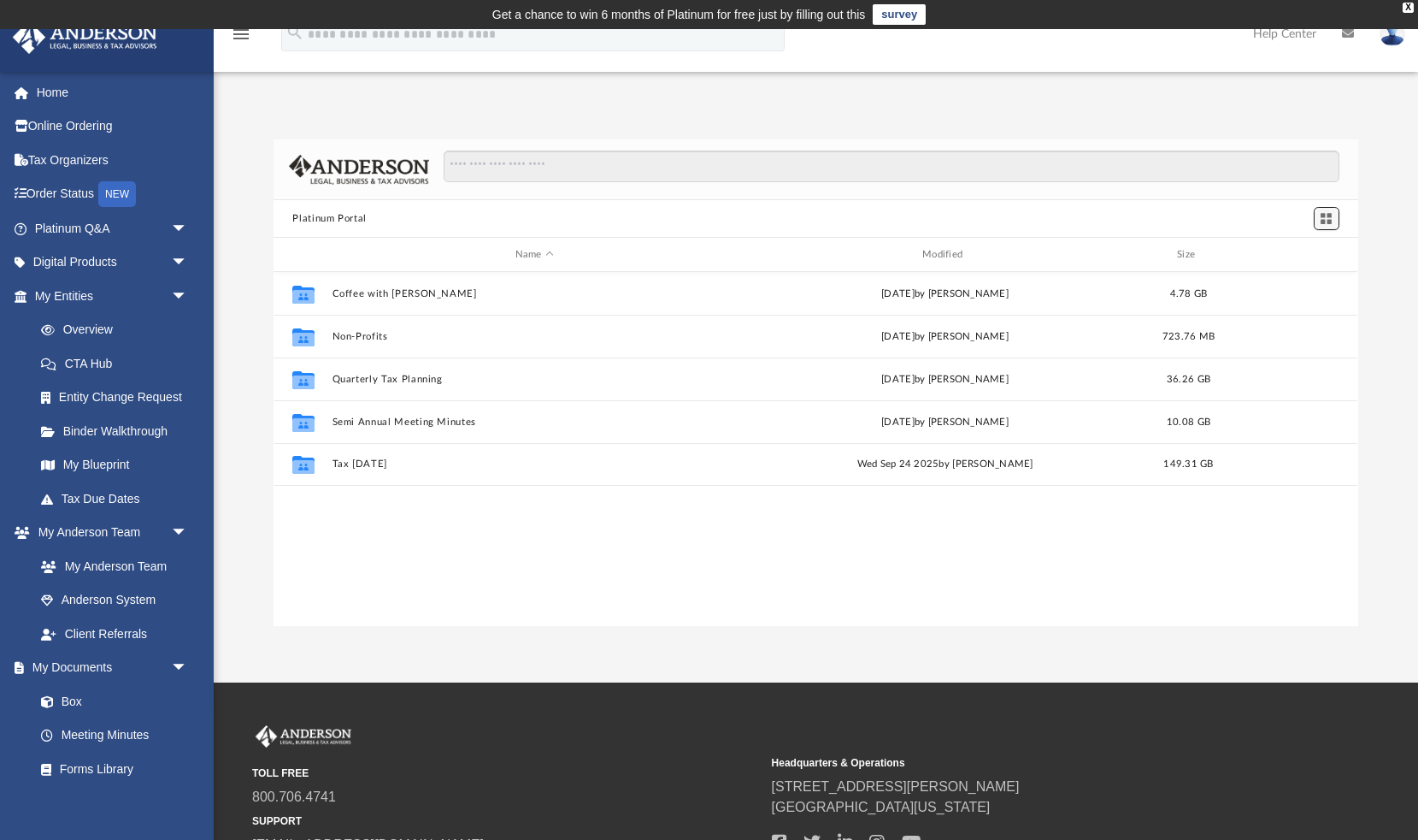
click at [1326, 219] on span "Switch to Grid View" at bounding box center [1326, 218] width 14 height 14
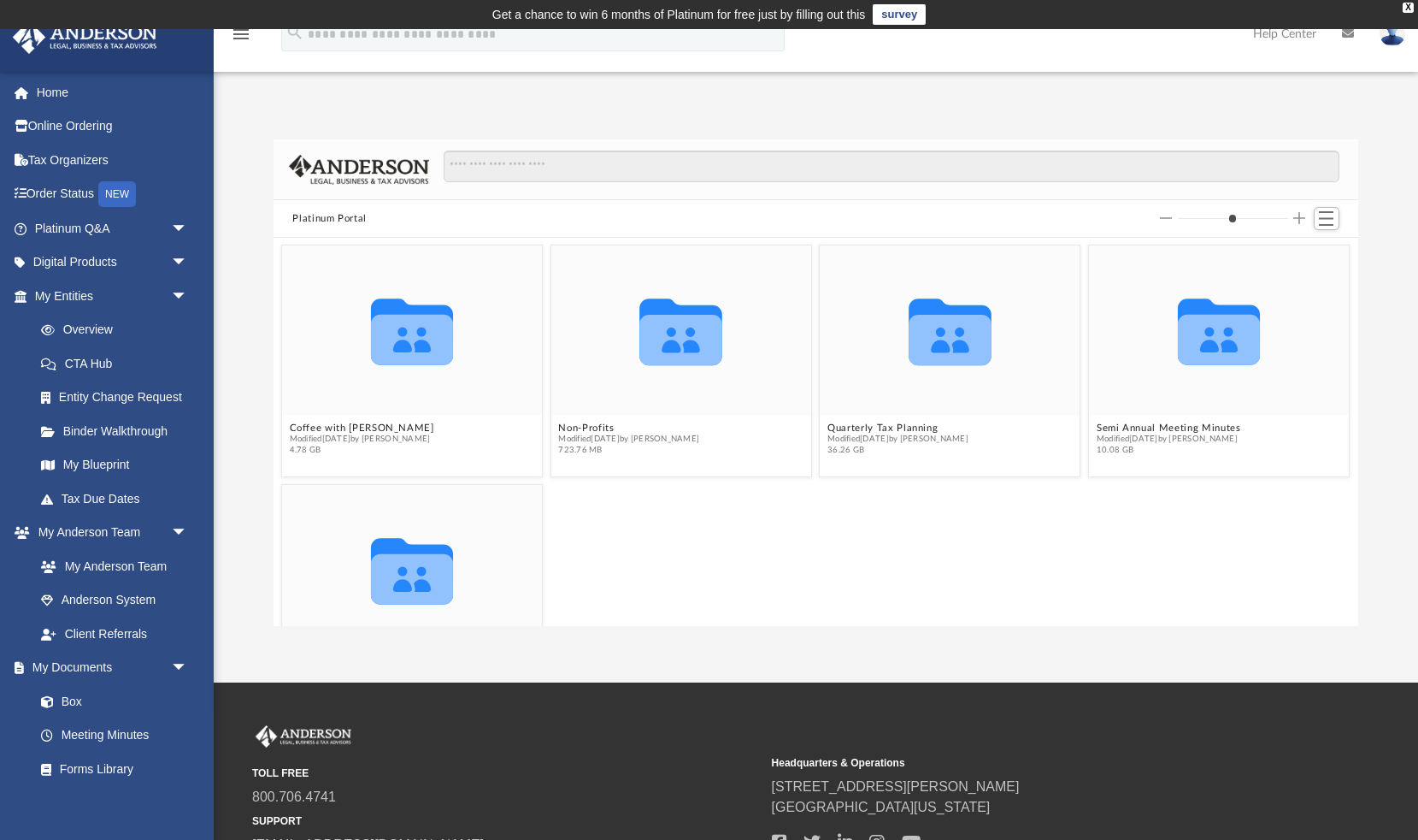
click at [1206, 216] on input "Column size" at bounding box center [1233, 218] width 110 height 12
click at [92, 595] on link "Anderson System" at bounding box center [118, 600] width 190 height 34
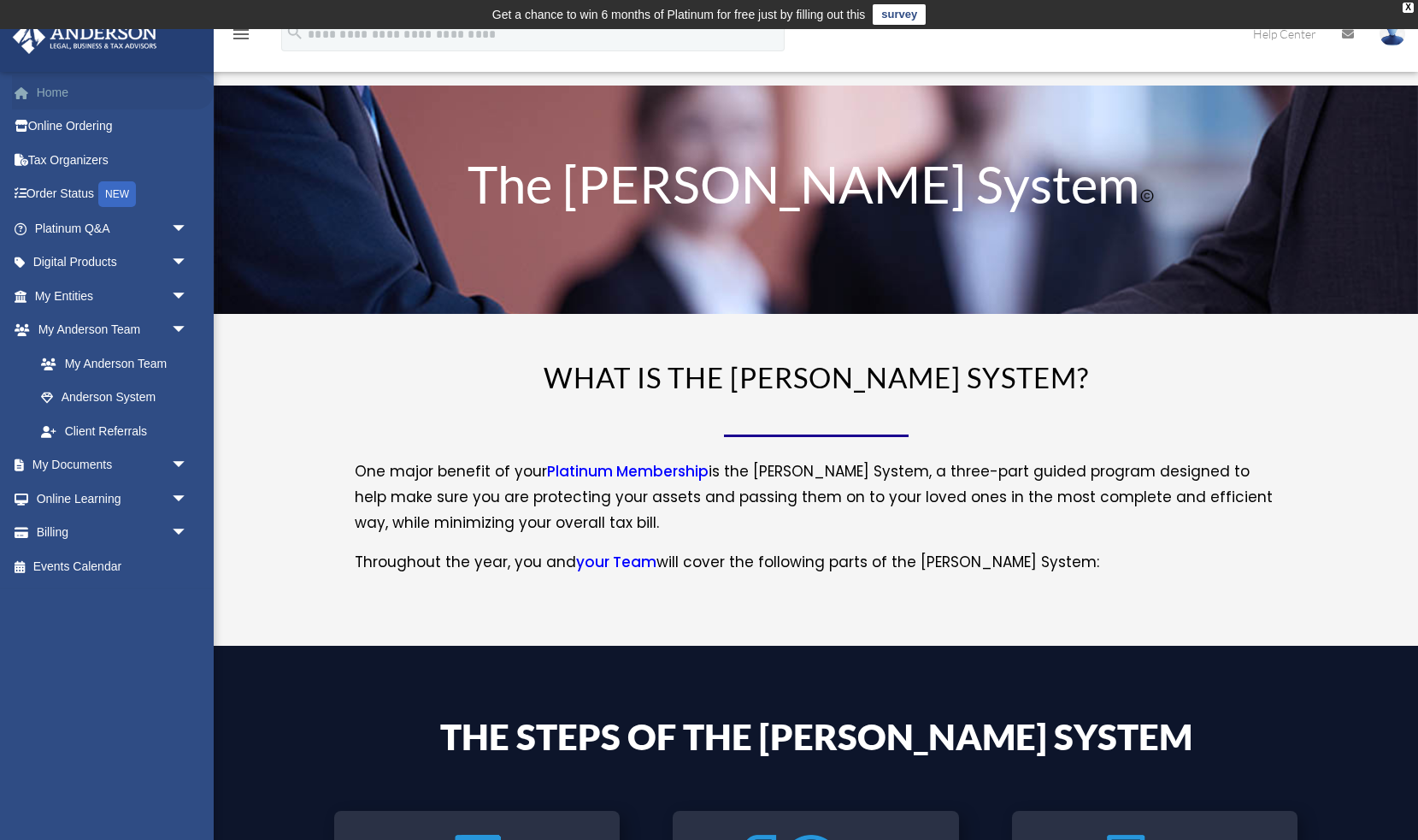
click at [68, 85] on link "Home" at bounding box center [113, 92] width 202 height 34
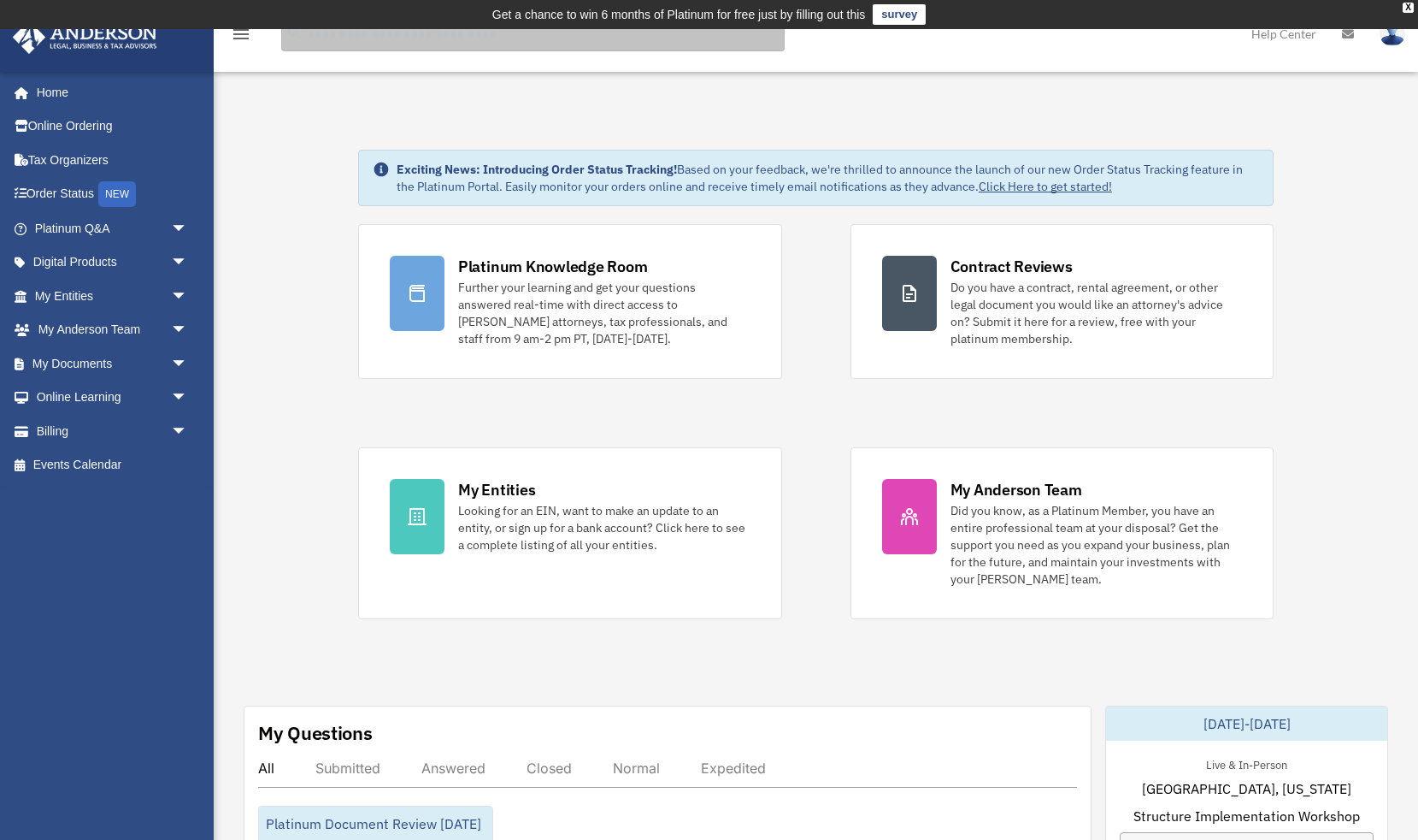
click at [355, 42] on input "search" at bounding box center [532, 34] width 504 height 34
type input "**********"
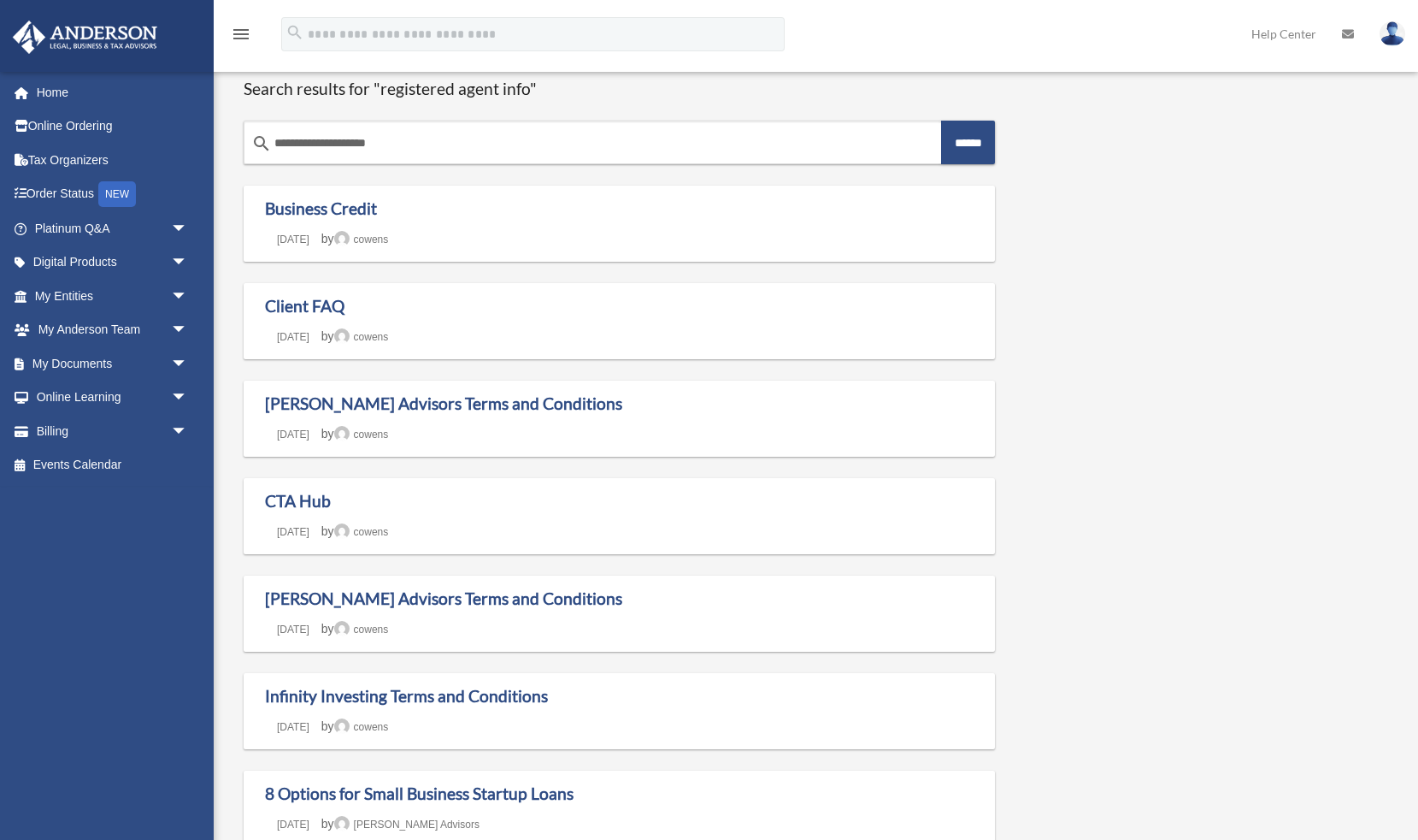
scroll to position [37, 0]
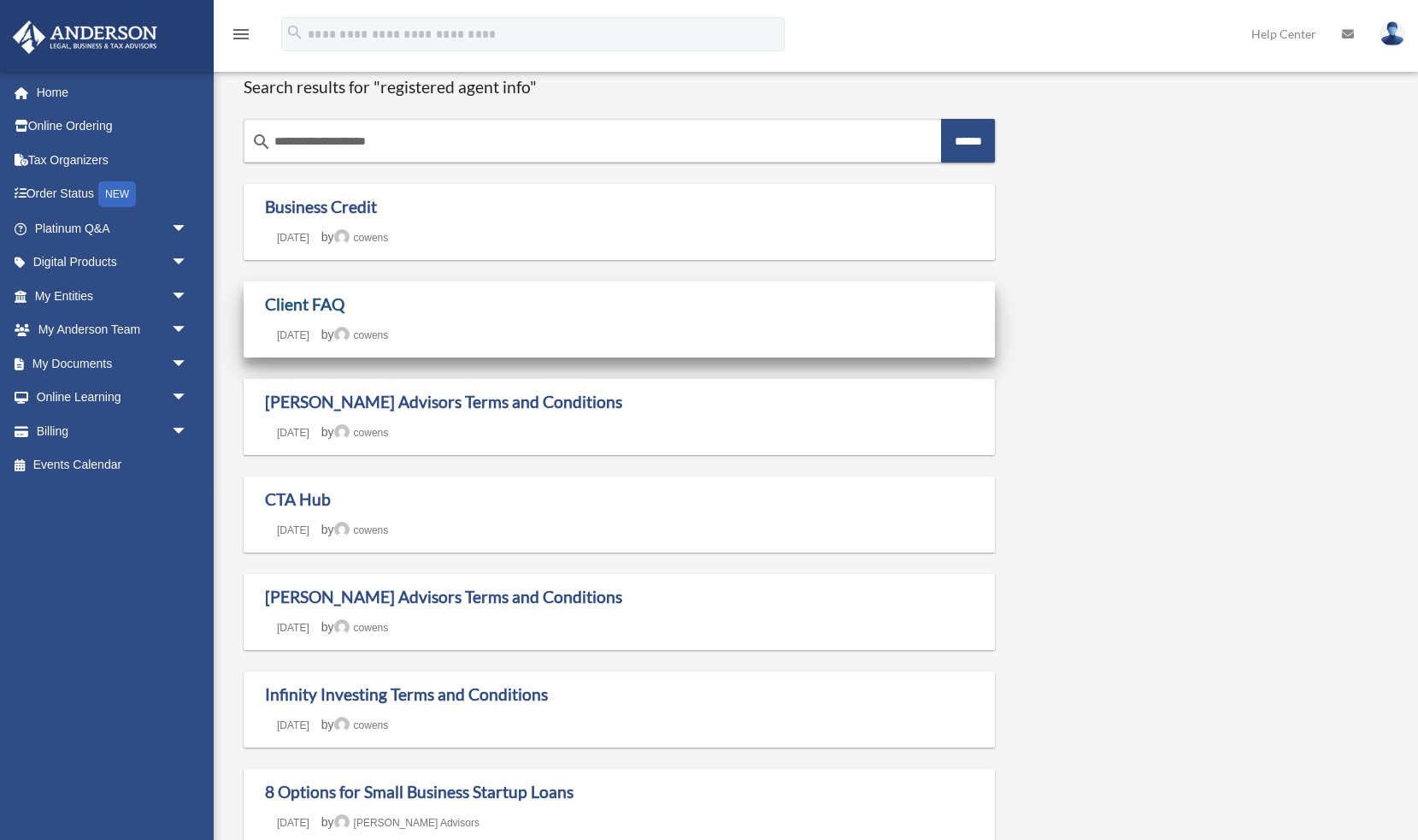
click at [302, 300] on link "Client FAQ" at bounding box center [304, 304] width 79 height 20
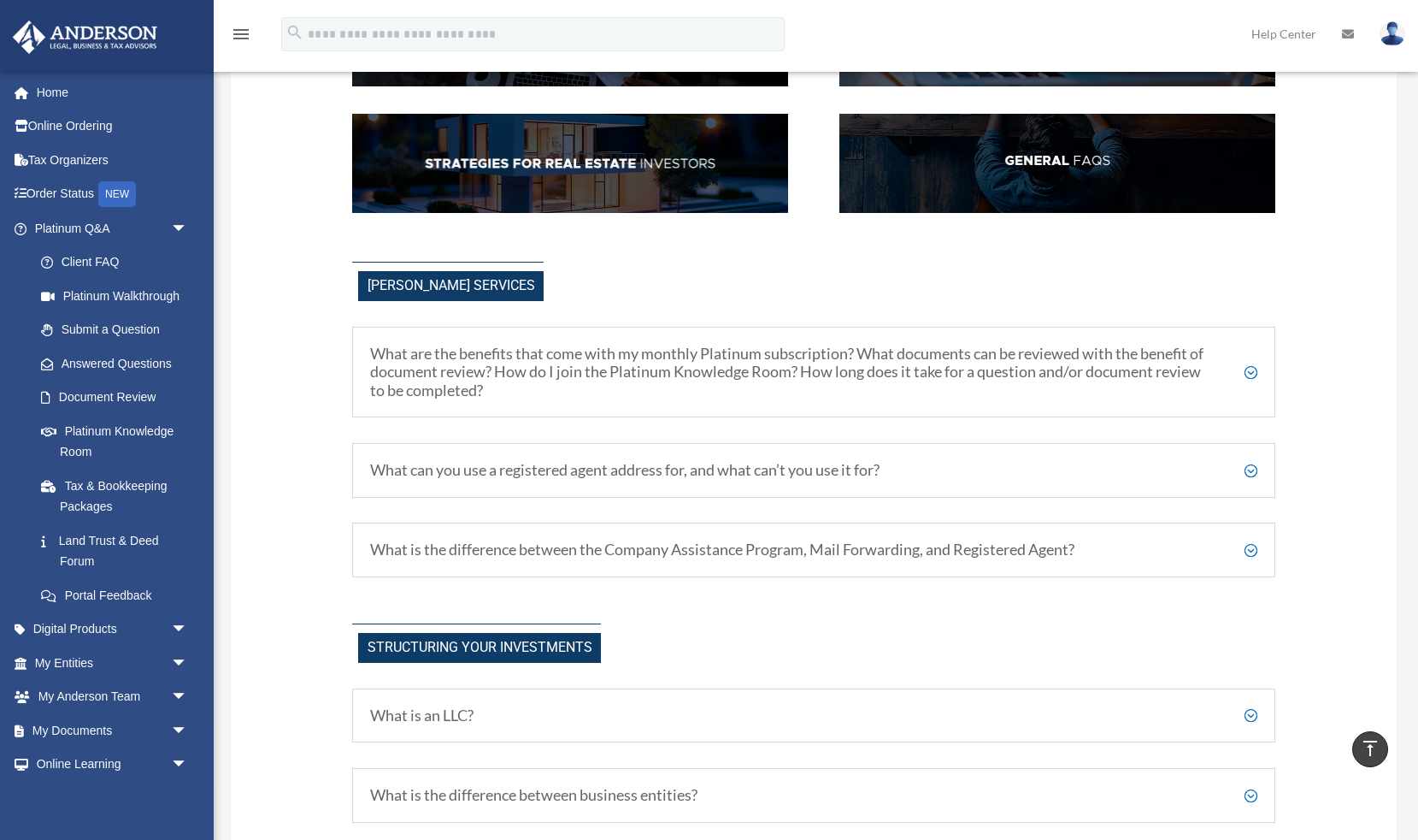
scroll to position [422, 0]
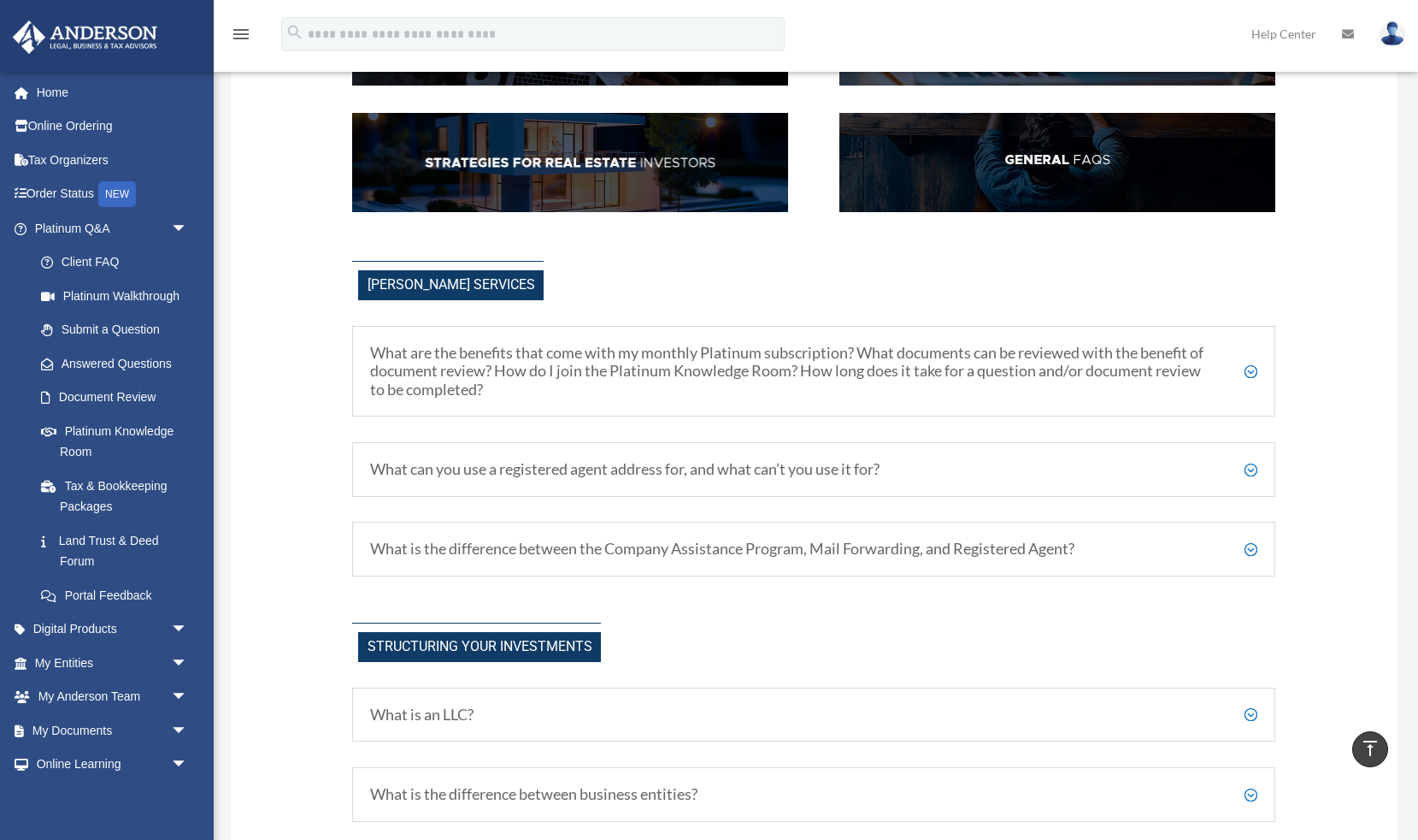
click at [1254, 468] on h5 "What can you use a registered agent address for, and what can’t you use it for?" at bounding box center [814, 470] width 888 height 19
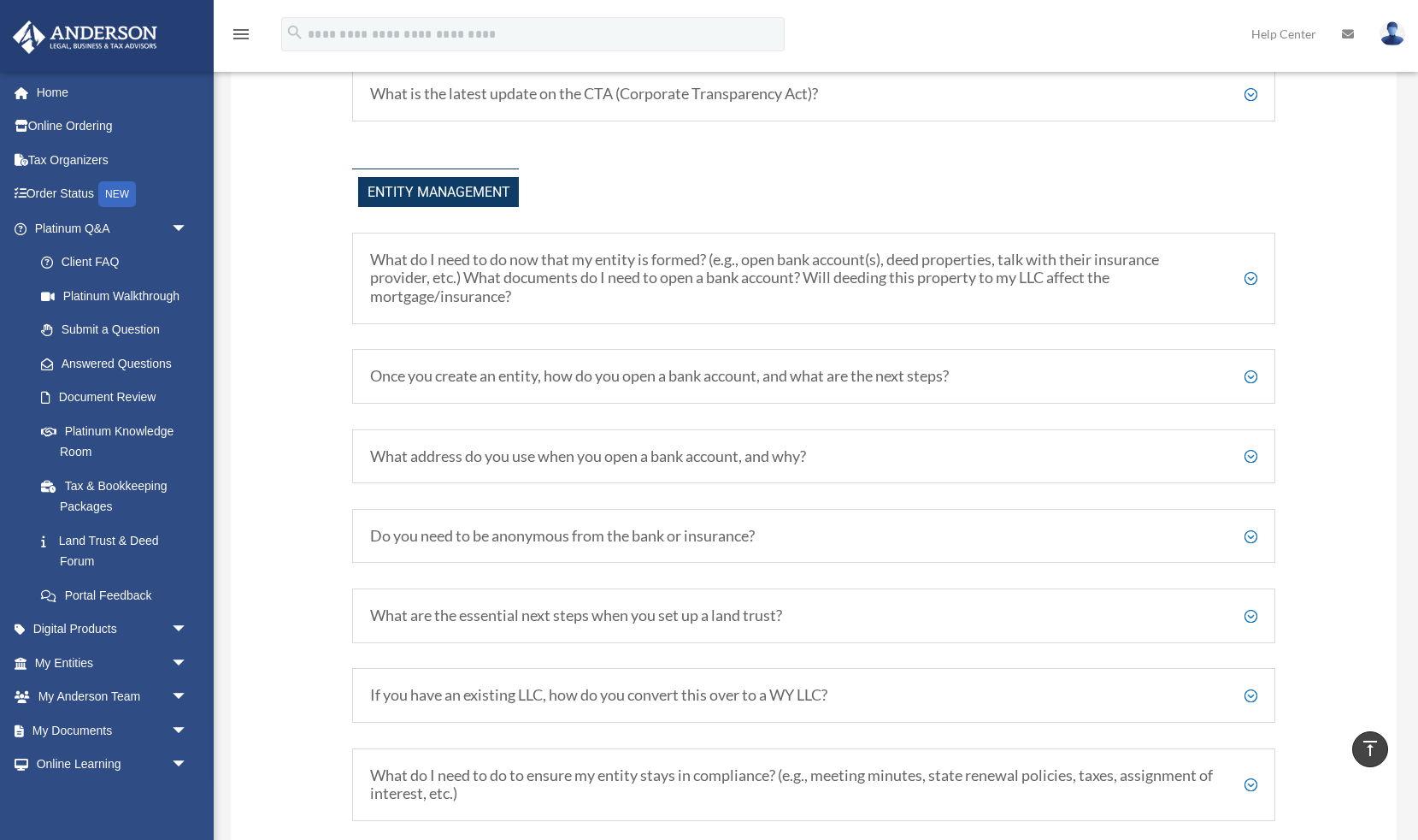
scroll to position [2101, 0]
click at [1253, 446] on h5 "What address do you use when you open a bank account, and why?" at bounding box center [814, 455] width 888 height 19
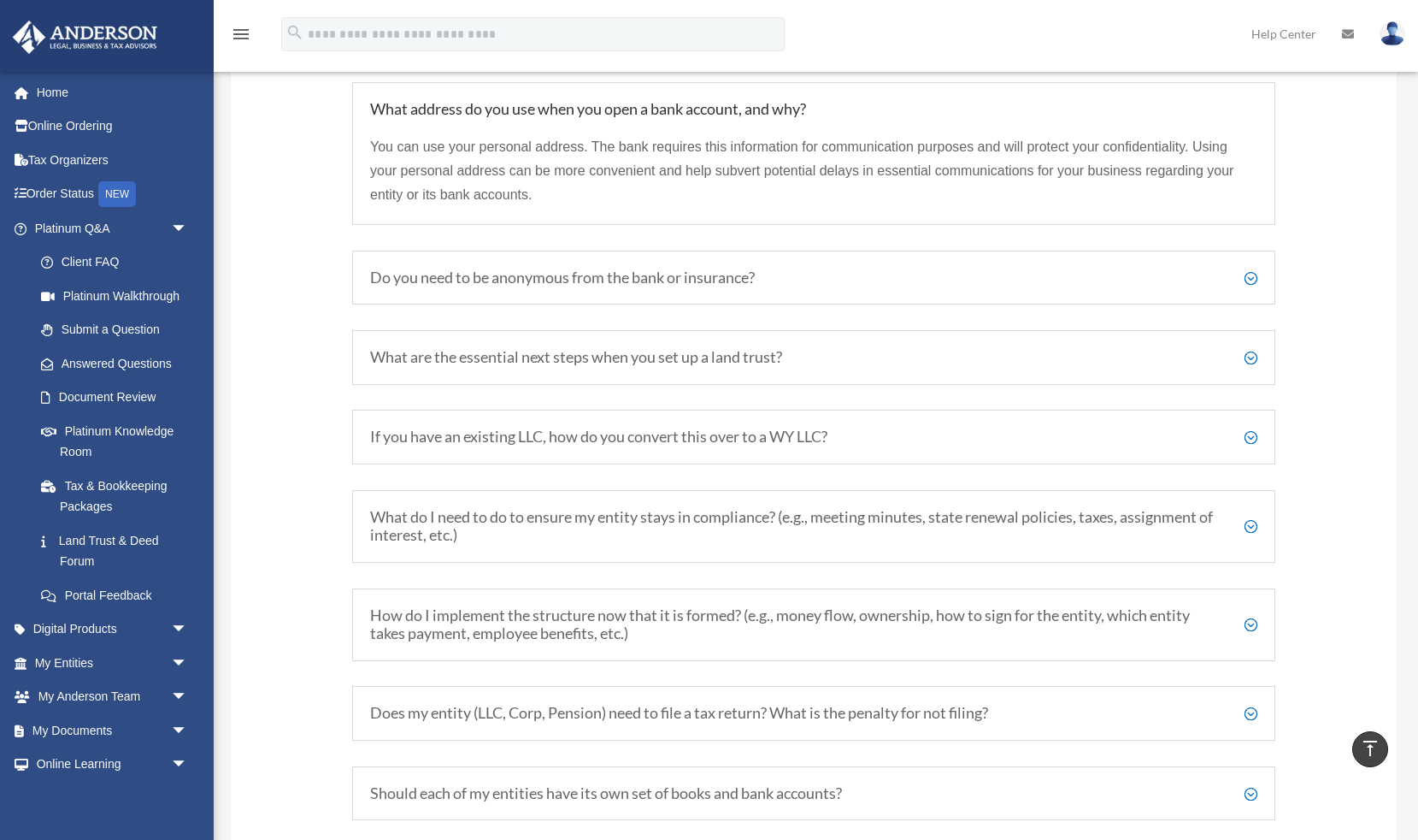
scroll to position [2447, 0]
click at [1251, 427] on h5 "If you have an existing LLC, how do you convert this over to a WY LLC?" at bounding box center [814, 436] width 888 height 19
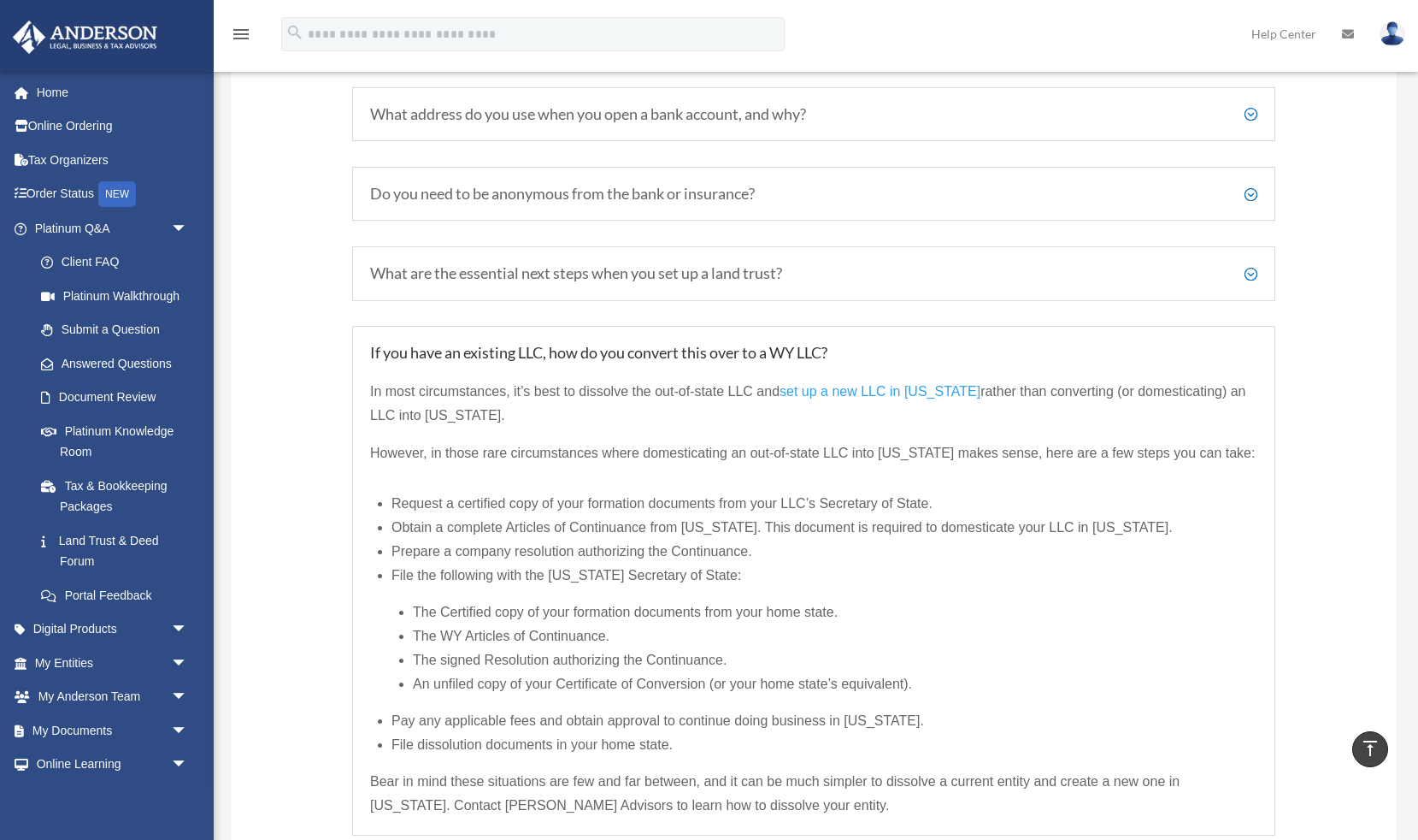
scroll to position [2436, 0]
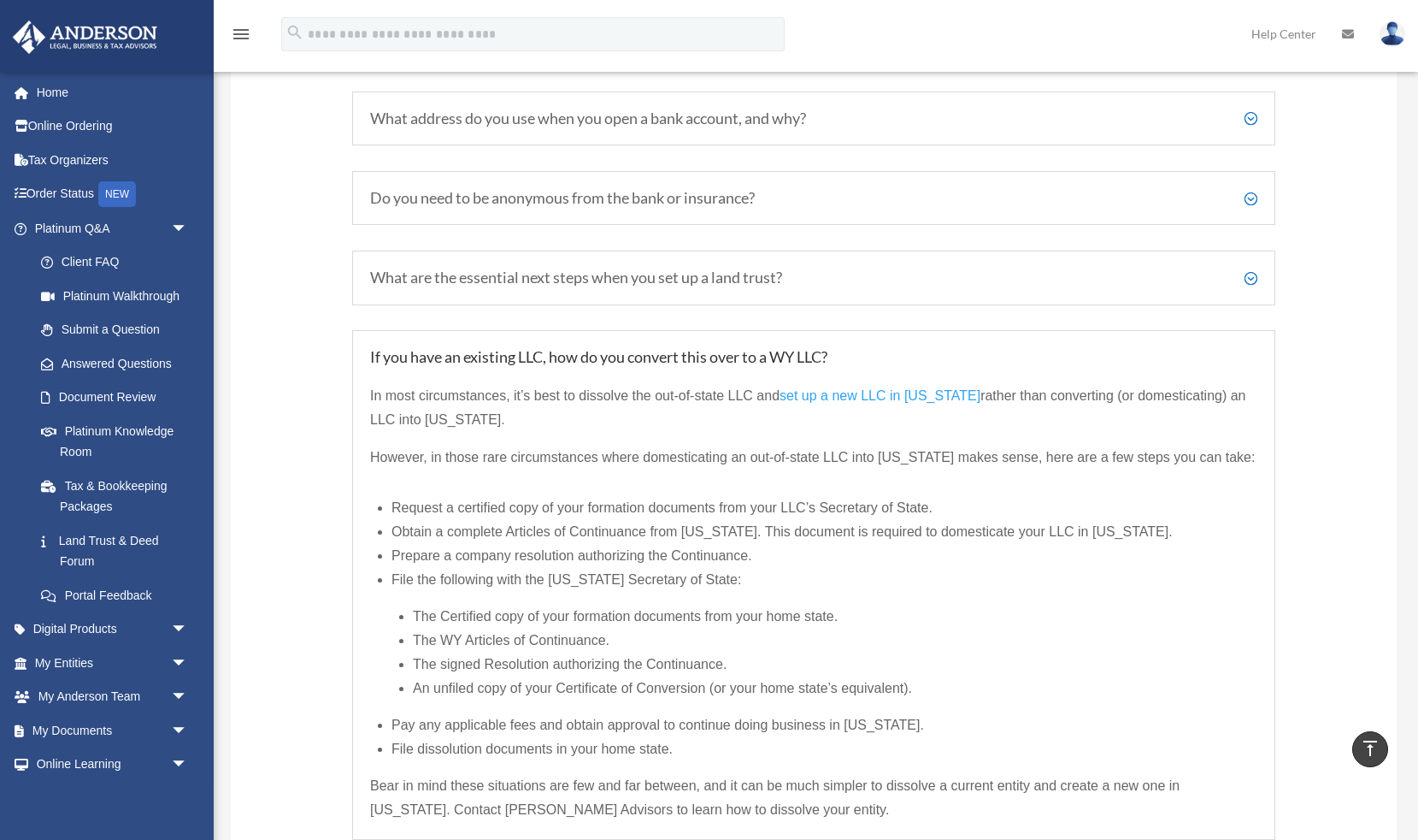
click at [894, 389] on span "set up a new LLC in Wyoming" at bounding box center [880, 395] width 201 height 14
